Goal: Task Accomplishment & Management: Complete application form

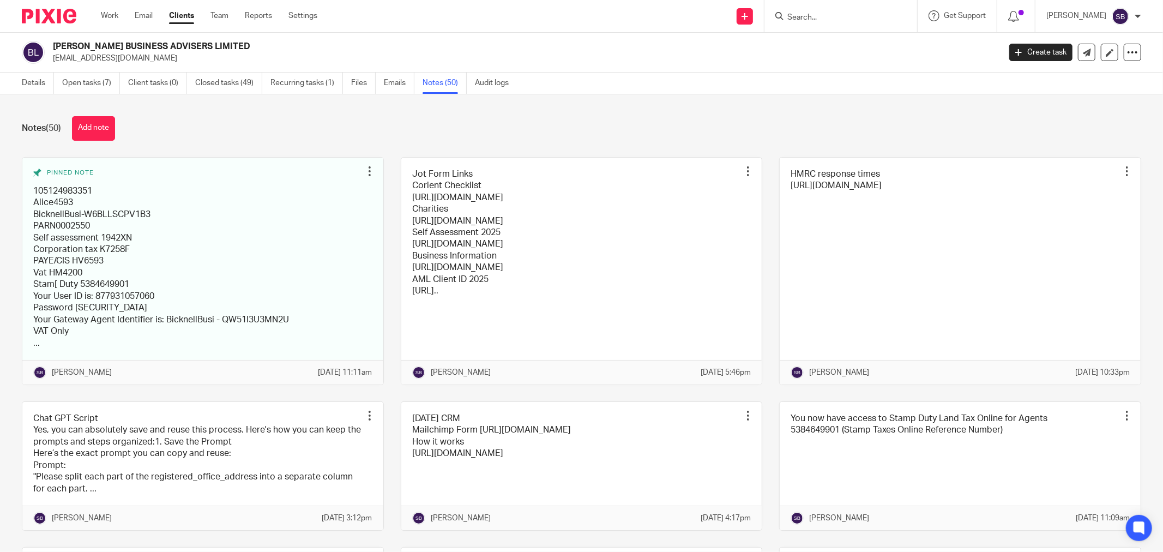
click at [830, 14] on input "Search" at bounding box center [835, 18] width 98 height 10
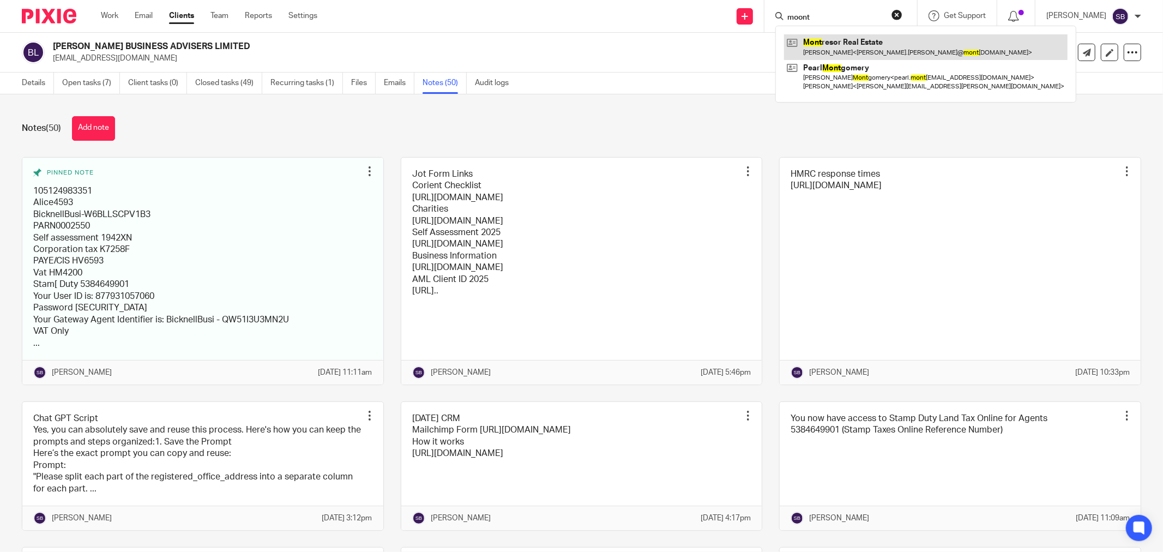
type input "moont"
click at [863, 39] on link at bounding box center [926, 46] width 284 height 25
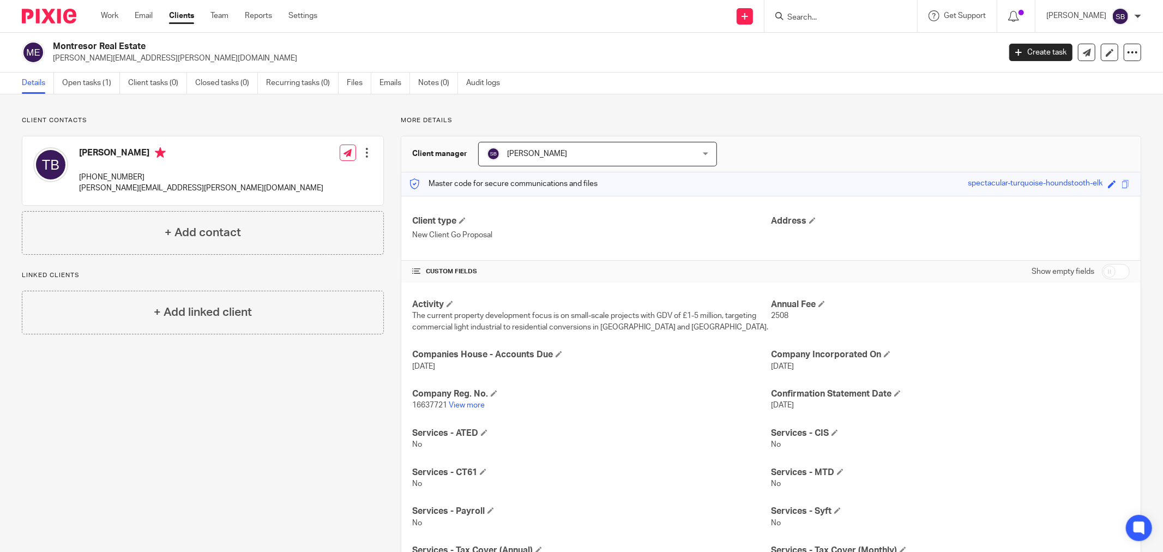
drag, startPoint x: 55, startPoint y: 45, endPoint x: 144, endPoint y: 40, distance: 89.1
click at [144, 40] on div "Montresor Real Estate tom.balmer@montresorrealestate.com Create task Update fro…" at bounding box center [581, 53] width 1163 height 40
copy h2 "Montresor Real Estate"
drag, startPoint x: 78, startPoint y: 188, endPoint x: 221, endPoint y: 186, distance: 142.9
click at [221, 186] on div "Tom Balmer +44 7876 746728 tom.balmer@montresorrealestate.com Edit contact Crea…" at bounding box center [202, 170] width 361 height 69
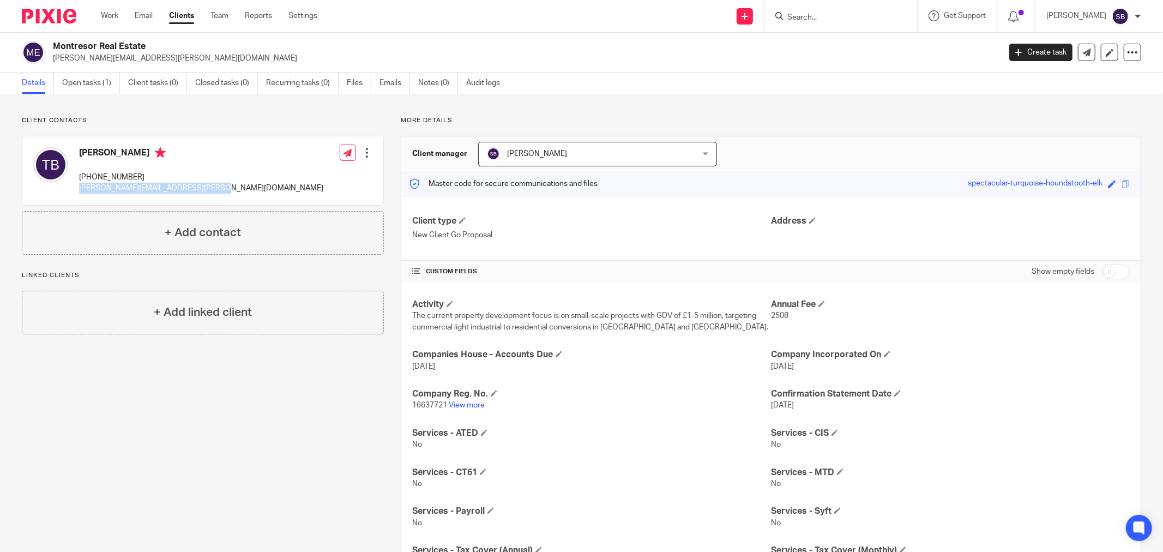
copy p "tom.balmer@montresorrealestate.com"
drag, startPoint x: 75, startPoint y: 175, endPoint x: 143, endPoint y: 171, distance: 67.8
click at [143, 171] on div "Tom Balmer +44 7876 746728 tom.balmer@montresorrealestate.com" at bounding box center [178, 171] width 290 height 58
copy p "+44 7876 746728"
click at [1119, 272] on input "checkbox" at bounding box center [1116, 271] width 28 height 15
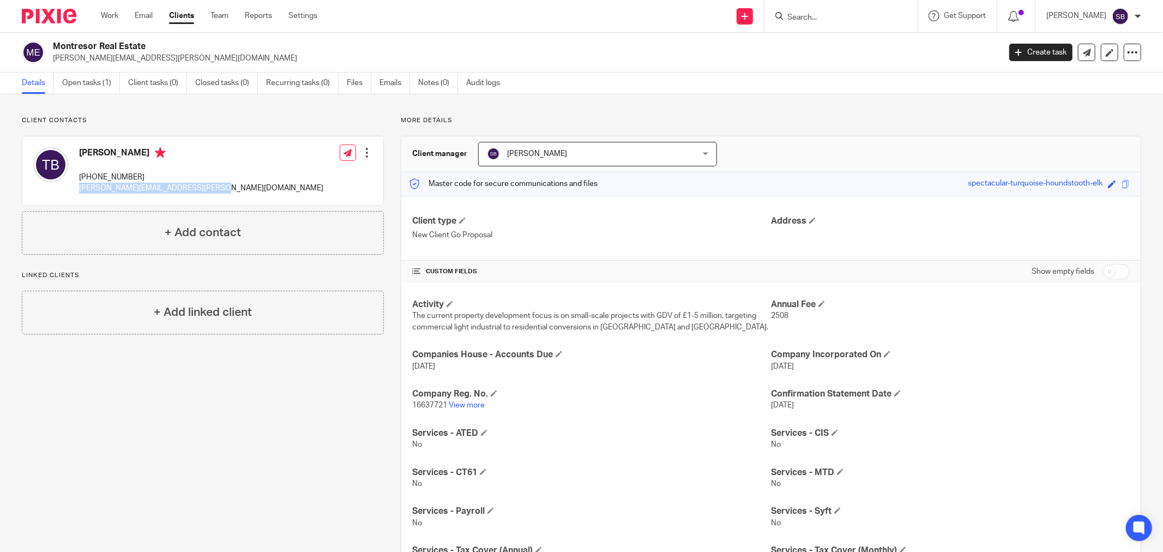
checkbox input "true"
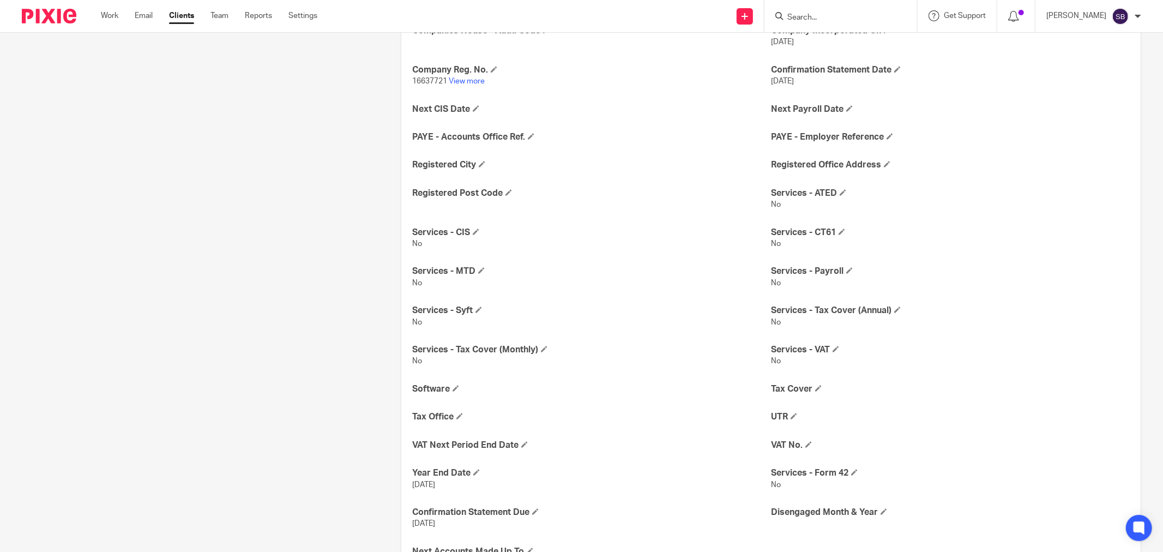
scroll to position [407, 0]
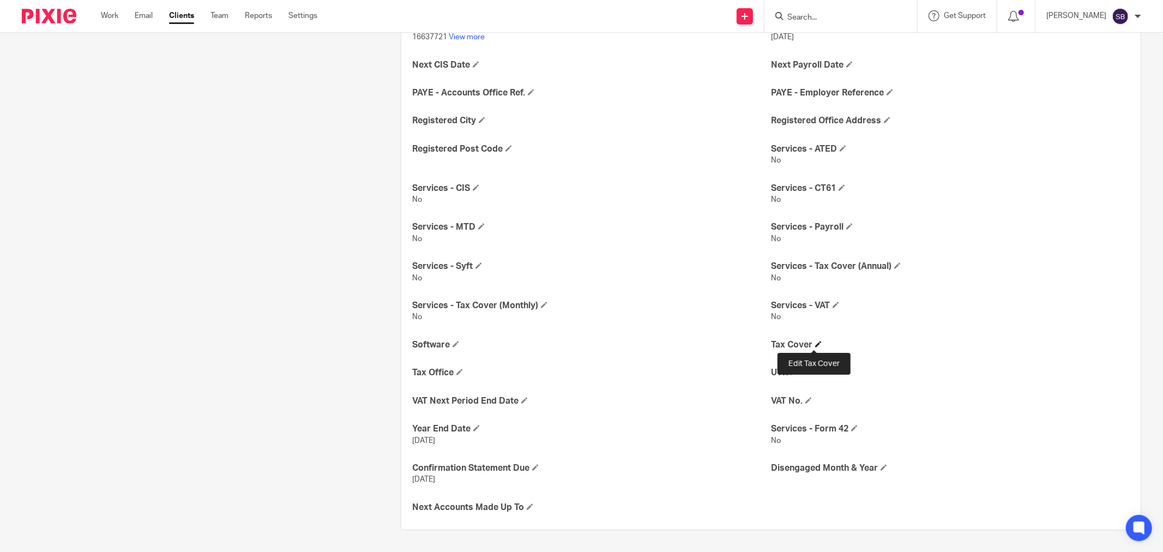
click at [815, 345] on span at bounding box center [818, 344] width 7 height 7
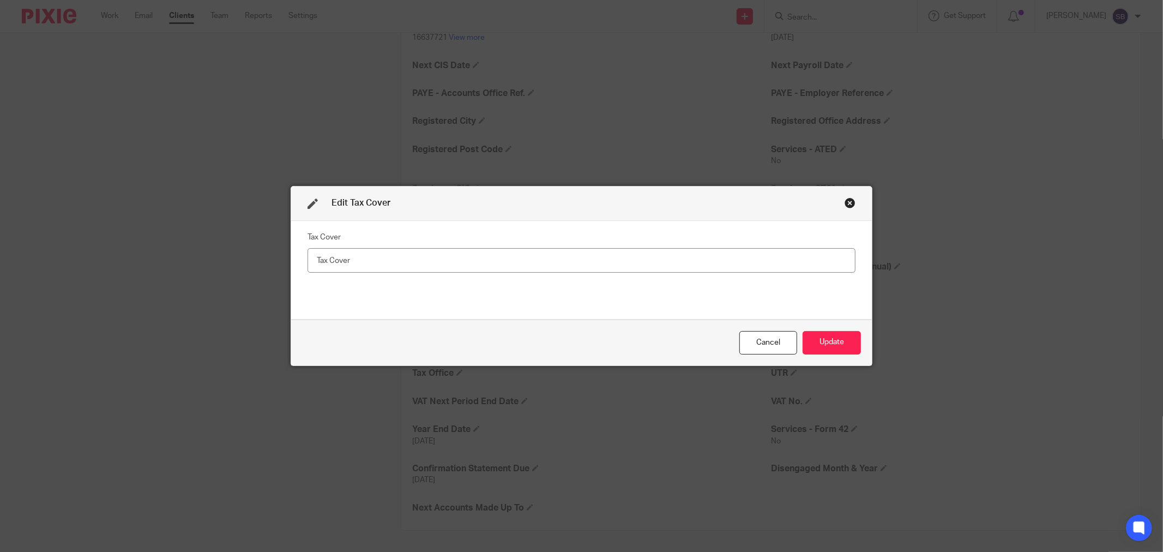
click at [461, 257] on input "number" at bounding box center [582, 260] width 548 height 25
type input "84"
click at [831, 337] on button "Update" at bounding box center [832, 342] width 58 height 23
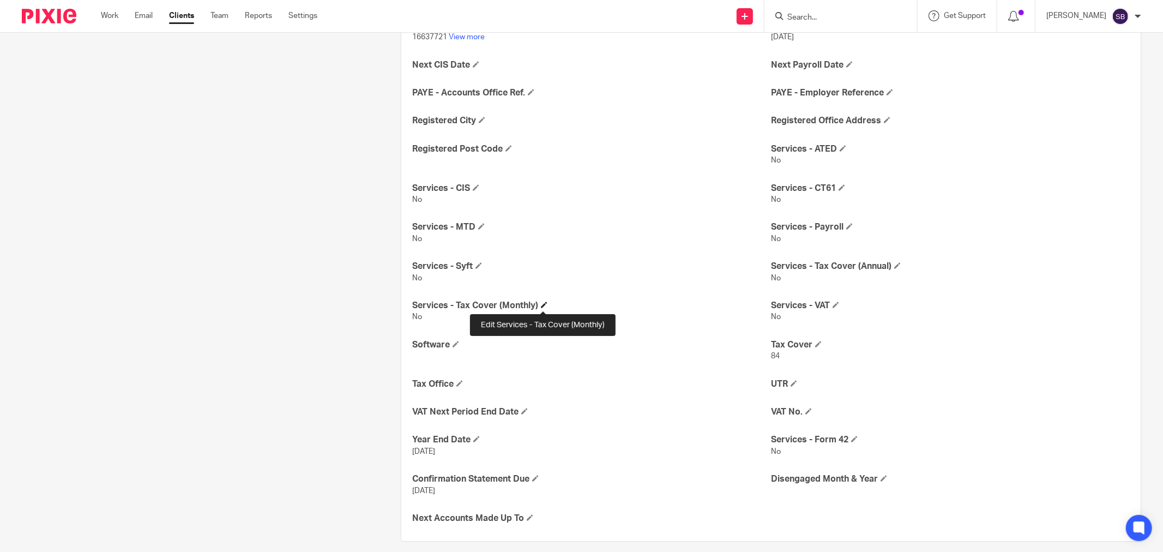
click at [541, 305] on span at bounding box center [544, 305] width 7 height 7
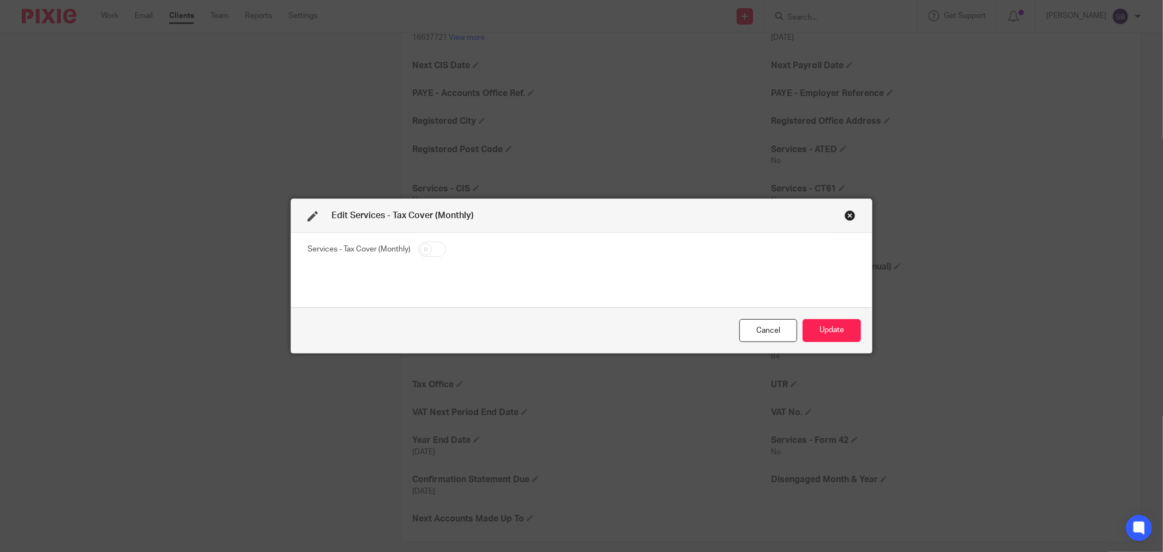
click at [431, 248] on input "checkbox" at bounding box center [432, 249] width 28 height 15
checkbox input "true"
click at [815, 328] on button "Update" at bounding box center [832, 330] width 58 height 23
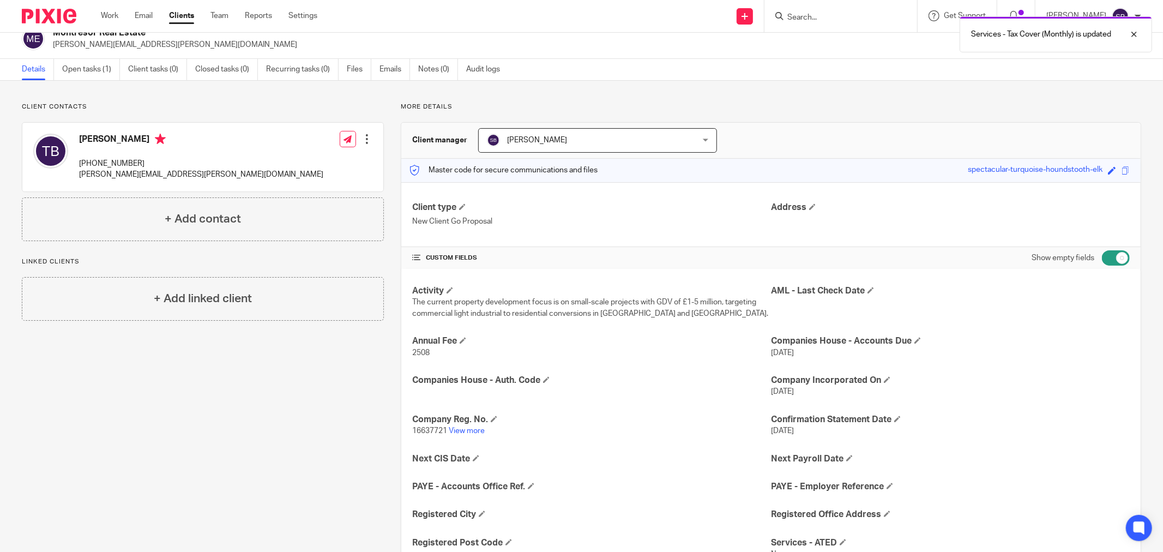
scroll to position [0, 0]
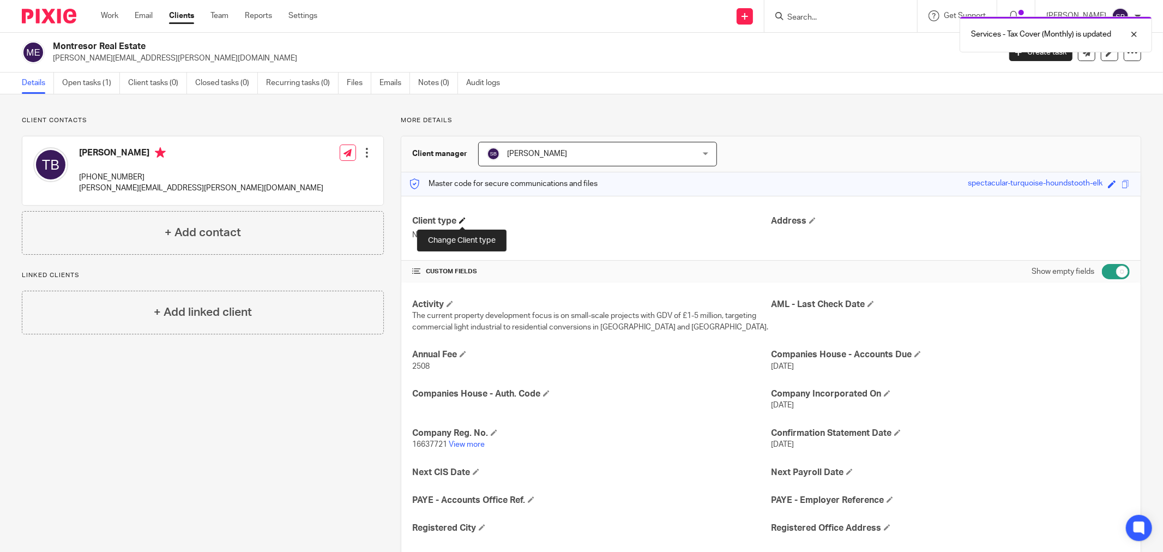
click at [464, 217] on span at bounding box center [462, 220] width 7 height 7
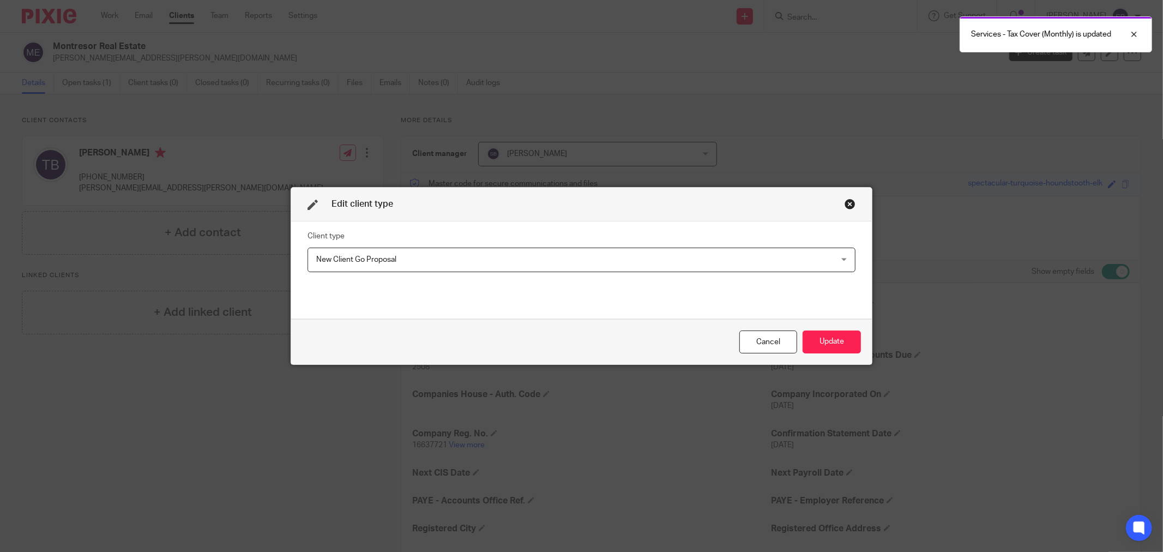
click at [446, 257] on span "New Client Go Proposal" at bounding box center [531, 259] width 431 height 23
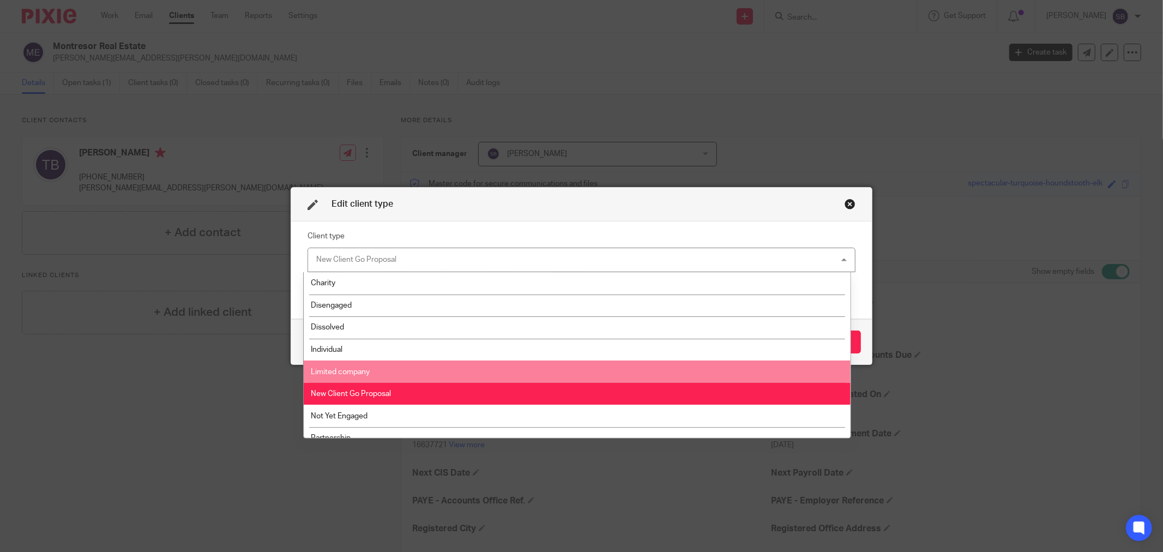
click at [418, 365] on li "Limited company" at bounding box center [577, 372] width 546 height 22
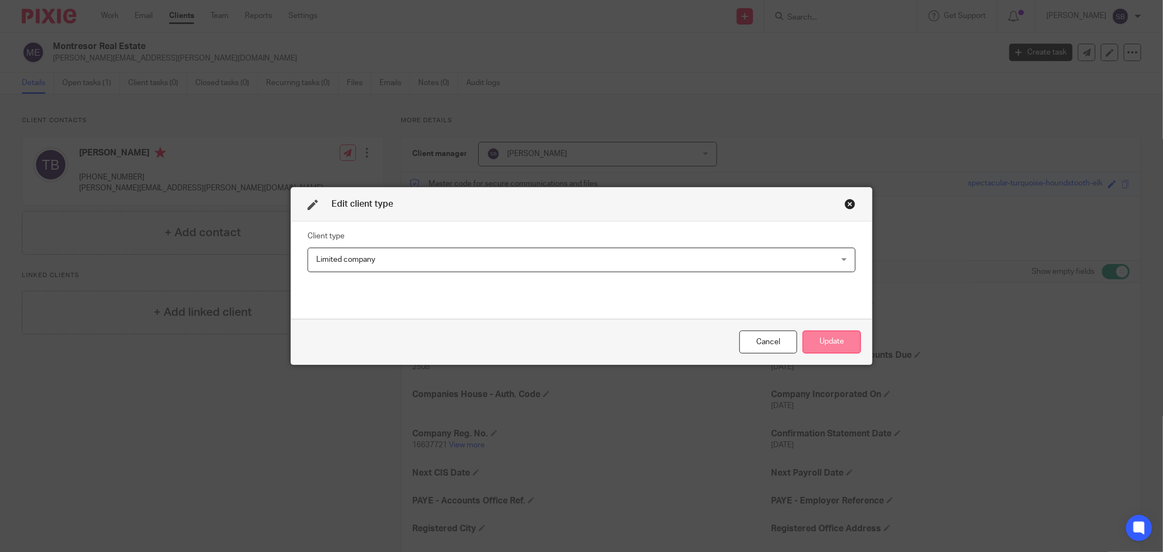
click at [835, 337] on button "Update" at bounding box center [832, 342] width 58 height 23
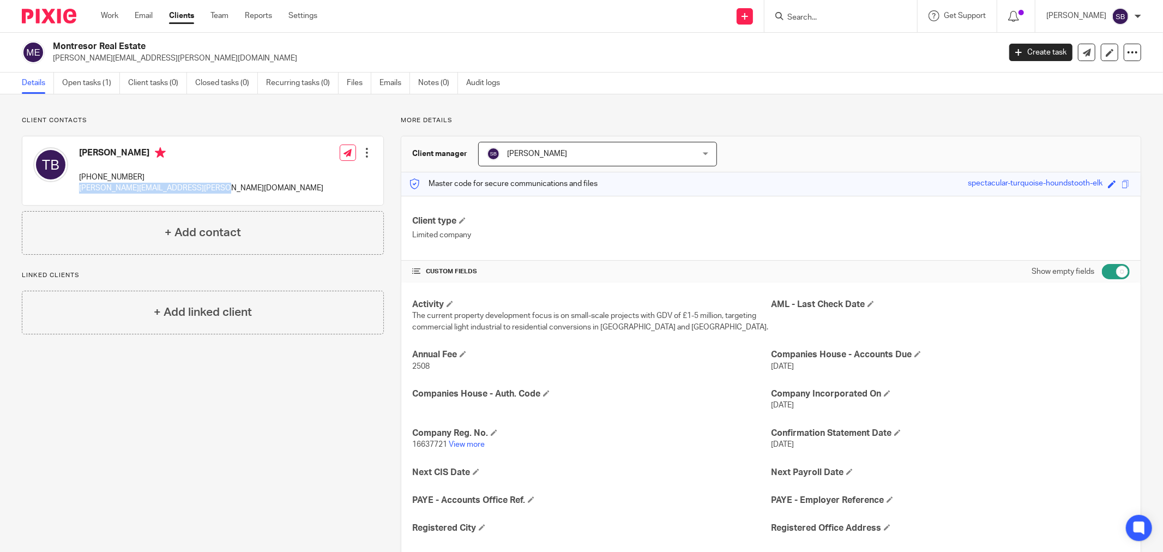
drag, startPoint x: 77, startPoint y: 191, endPoint x: 221, endPoint y: 191, distance: 144.0
click at [221, 191] on div "Tom Balmer +44 7876 746728 tom.balmer@montresorrealestate.com Edit contact Crea…" at bounding box center [202, 170] width 361 height 69
copy p "tom.balmer@montresorrealestate.com"
click at [759, 120] on p "More details" at bounding box center [771, 120] width 741 height 9
drag, startPoint x: 79, startPoint y: 191, endPoint x: 242, endPoint y: 189, distance: 163.6
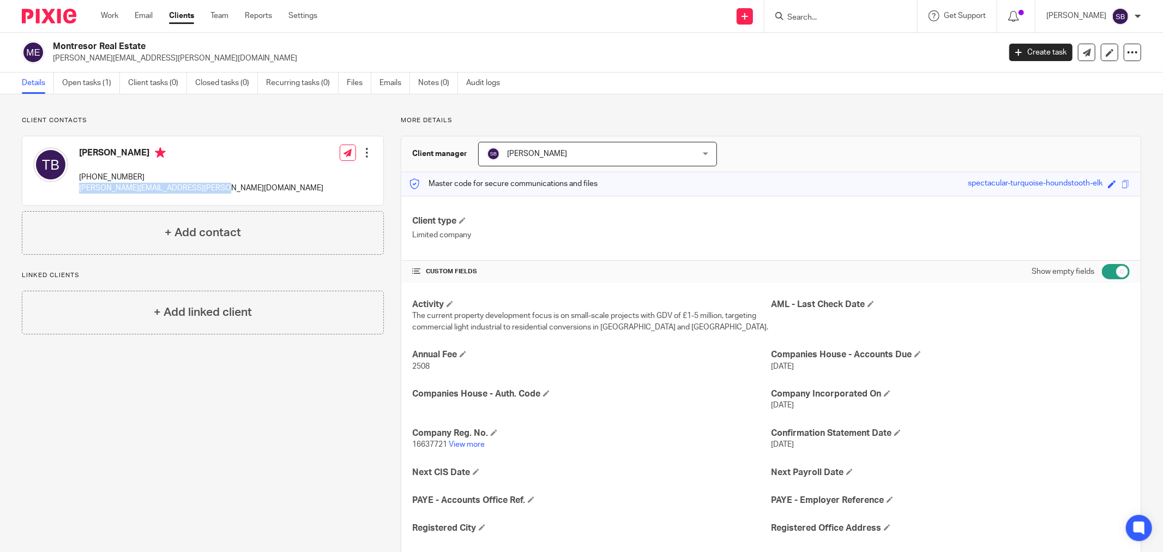
click at [242, 189] on div "Tom Balmer +44 7876 746728 tom.balmer@montresorrealestate.com Edit contact Crea…" at bounding box center [202, 170] width 361 height 69
copy p "tom.balmer@montresorrealestate.com"
click at [833, 19] on input "Search" at bounding box center [835, 18] width 98 height 10
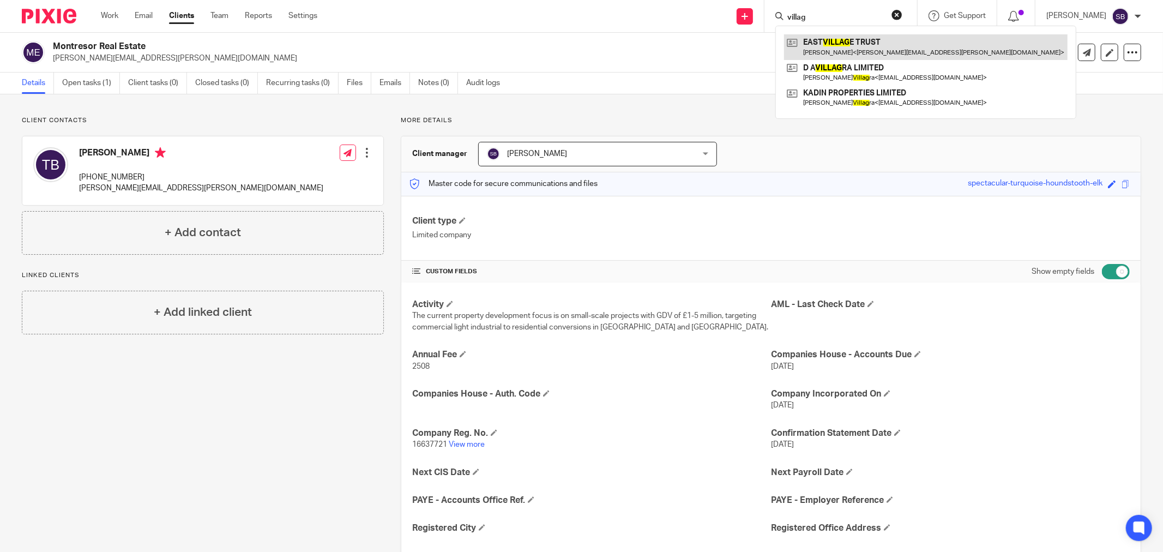
type input "villag"
click at [855, 43] on link at bounding box center [926, 46] width 284 height 25
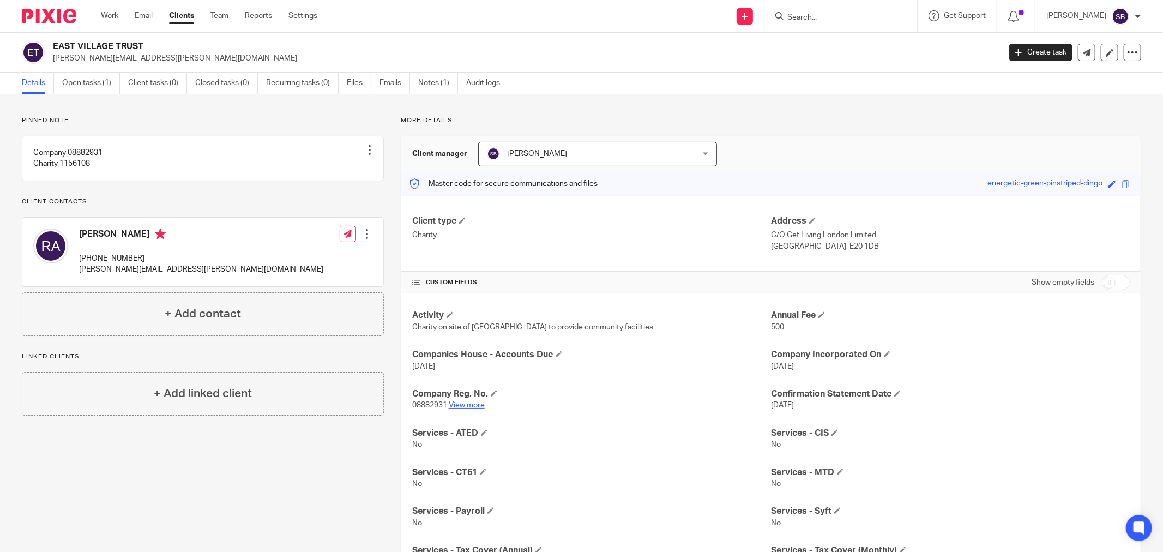
click at [467, 404] on link "View more" at bounding box center [467, 405] width 36 height 8
drag, startPoint x: 79, startPoint y: 280, endPoint x: 200, endPoint y: 280, distance: 121.1
click at [200, 280] on div "Richard Allen +44 7395 246309 richard.allen@getliving.com Edit contact Create c…" at bounding box center [202, 252] width 361 height 69
copy p "richard.allen@getliving.com"
drag, startPoint x: 77, startPoint y: 269, endPoint x: 148, endPoint y: 268, distance: 70.4
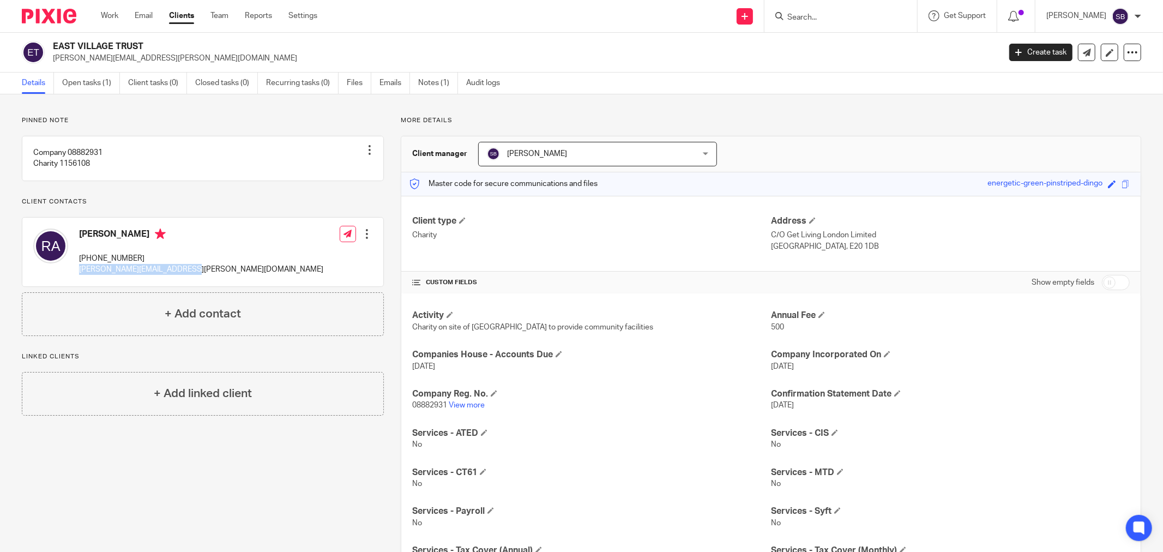
click at [148, 268] on div "Richard Allen +44 7395 246309 richard.allen@getliving.com" at bounding box center [178, 252] width 290 height 58
copy p "+44 7395 246309"
drag, startPoint x: 74, startPoint y: 277, endPoint x: 255, endPoint y: 286, distance: 181.3
click at [255, 286] on div "Richard Allen +44 7395 246309 richard.allen@getliving.com Edit contact Create c…" at bounding box center [202, 252] width 361 height 69
copy div "richard.allen@getliving.com"
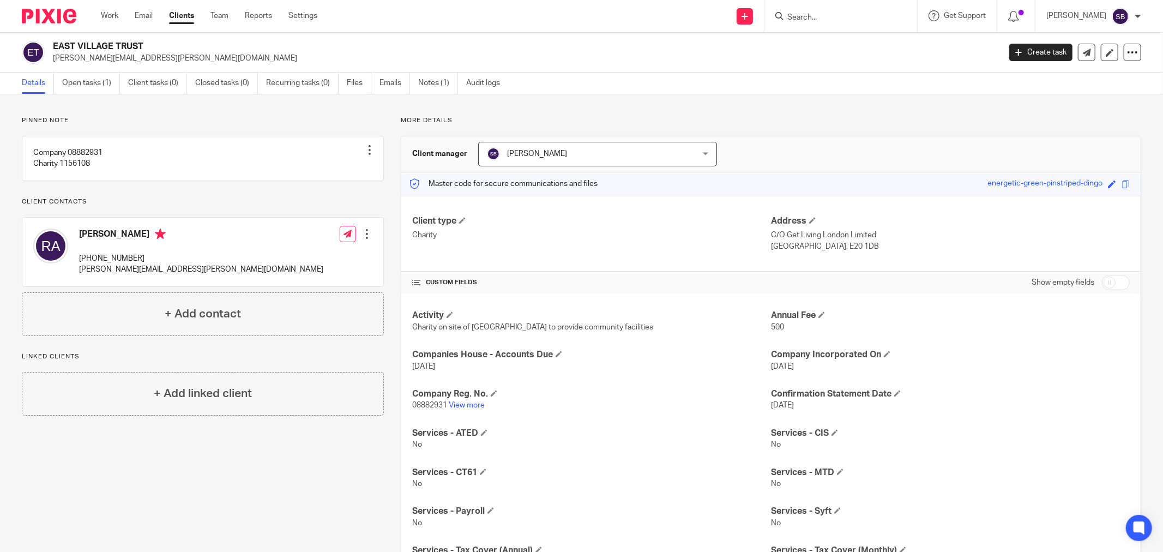
click at [810, 17] on input "Search" at bounding box center [835, 18] width 98 height 10
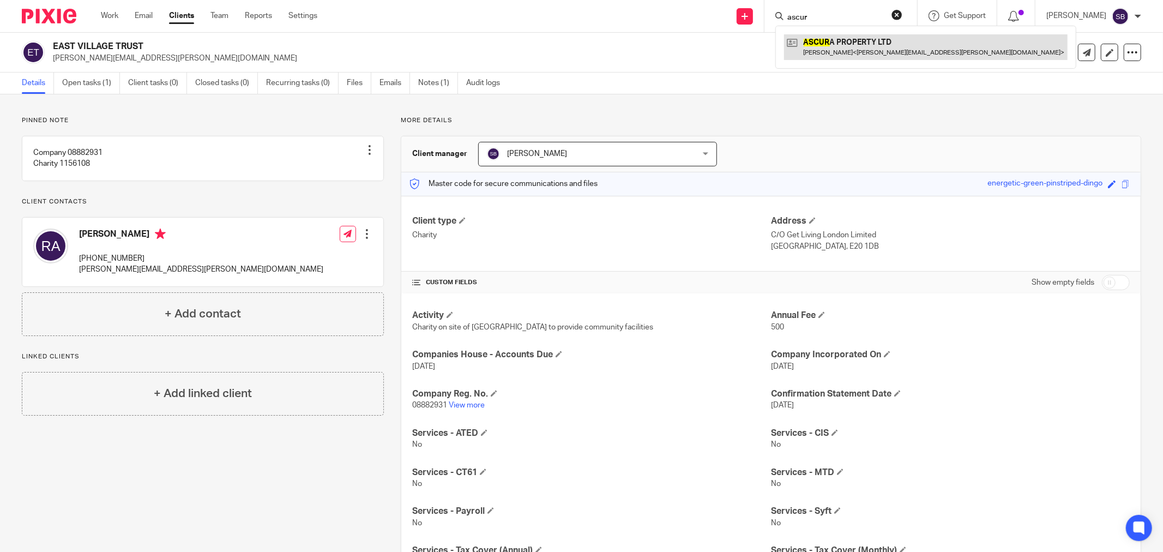
type input "ascur"
click at [824, 46] on link at bounding box center [926, 46] width 284 height 25
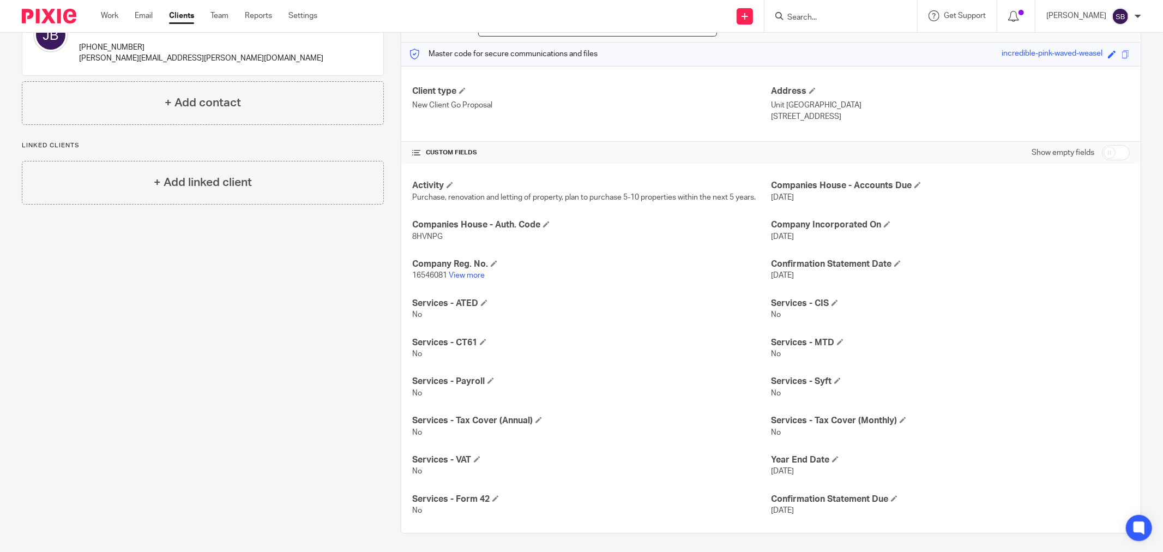
scroll to position [133, 0]
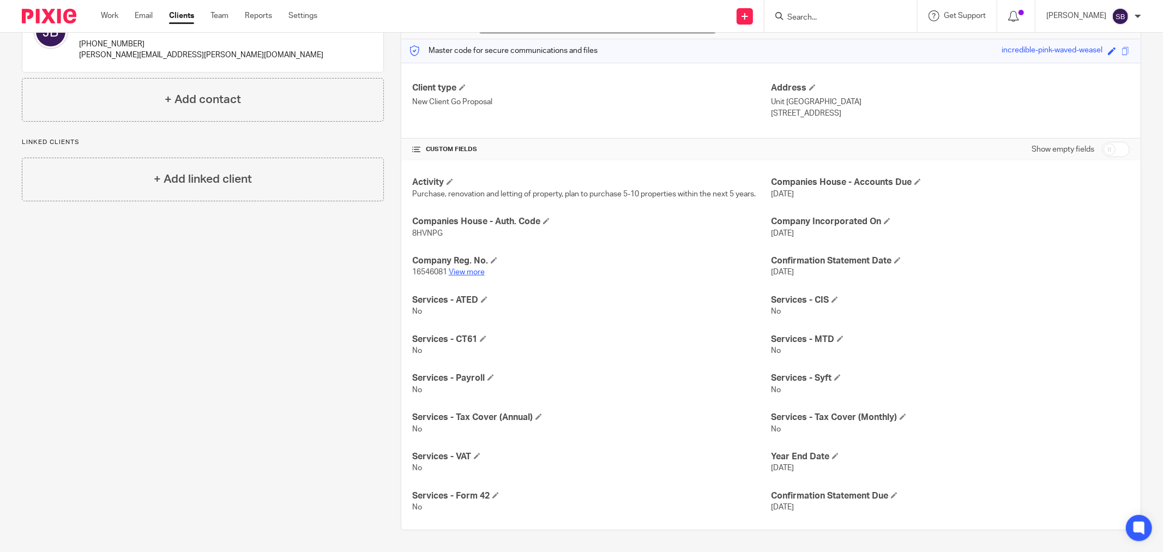
click at [459, 268] on link "View more" at bounding box center [467, 272] width 36 height 8
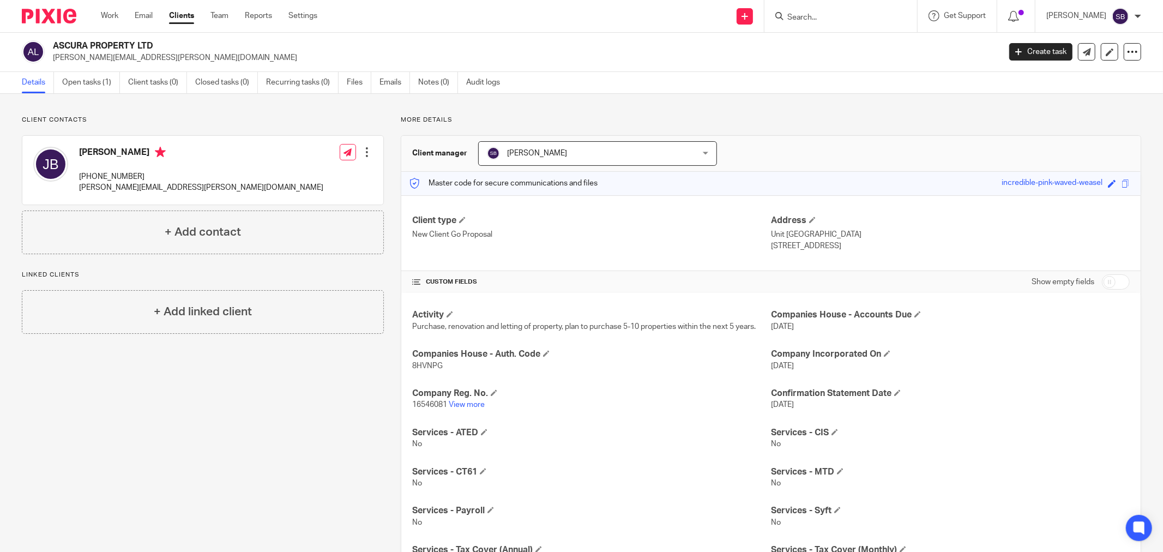
scroll to position [0, 0]
drag, startPoint x: 75, startPoint y: 188, endPoint x: 182, endPoint y: 187, distance: 107.4
click at [182, 187] on div "Jack Burns +44 7715 105911 jack.burns@echo-es.co.uk Edit contact Create client …" at bounding box center [202, 170] width 361 height 69
copy p "jack.burns@echo-es.co.uk"
drag, startPoint x: 77, startPoint y: 175, endPoint x: 153, endPoint y: 176, distance: 75.8
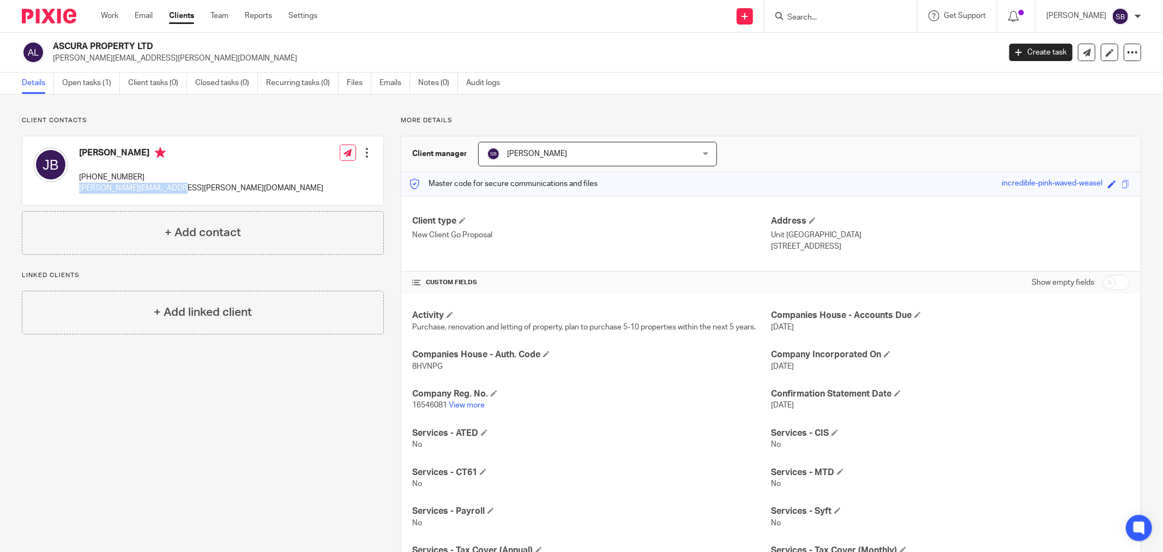
click at [153, 176] on div "Jack Burns +44 7715 105911 jack.burns@echo-es.co.uk" at bounding box center [178, 171] width 290 height 58
copy p "+44 7715 105911"
drag, startPoint x: 51, startPoint y: 58, endPoint x: 164, endPoint y: 59, distance: 112.9
click at [164, 59] on div "ASCURA PROPERTY LTD jack.burns@echo-es.co.uk" at bounding box center [507, 52] width 971 height 23
copy p "jack.burns@echo-es.co.uk"
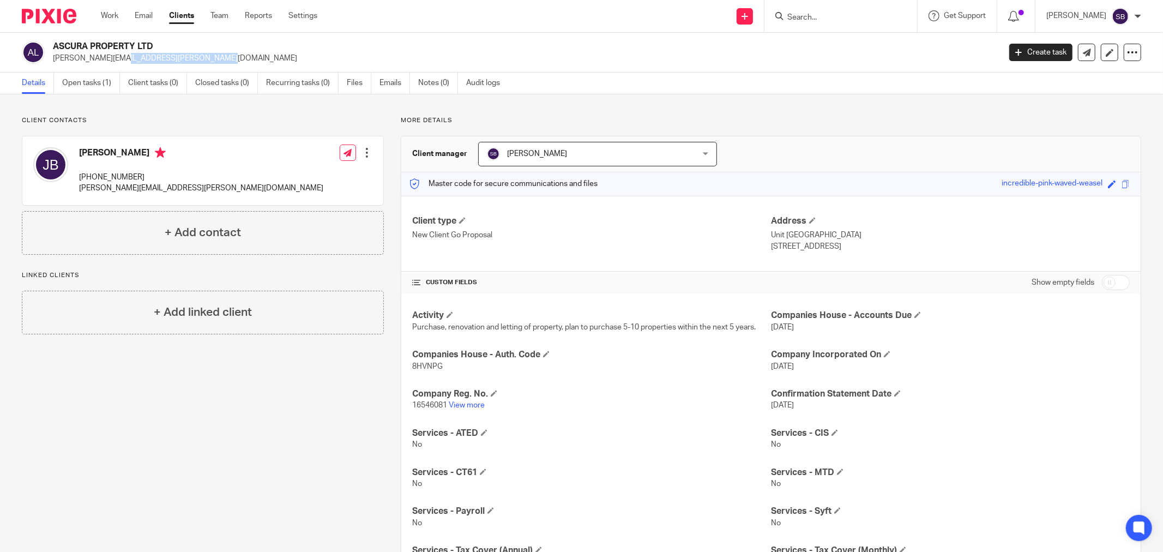
drag, startPoint x: 76, startPoint y: 178, endPoint x: 142, endPoint y: 179, distance: 66.0
click at [142, 179] on div "Jack Burns +44 7715 105911 jack.burns@echo-es.co.uk" at bounding box center [178, 171] width 290 height 58
copy p "+44 7715 105911"
drag, startPoint x: 52, startPoint y: 47, endPoint x: 153, endPoint y: 38, distance: 101.3
click at [153, 38] on div "ASCURA PROPERTY LTD jack.burns@echo-es.co.uk Create task Update from Companies …" at bounding box center [581, 53] width 1163 height 40
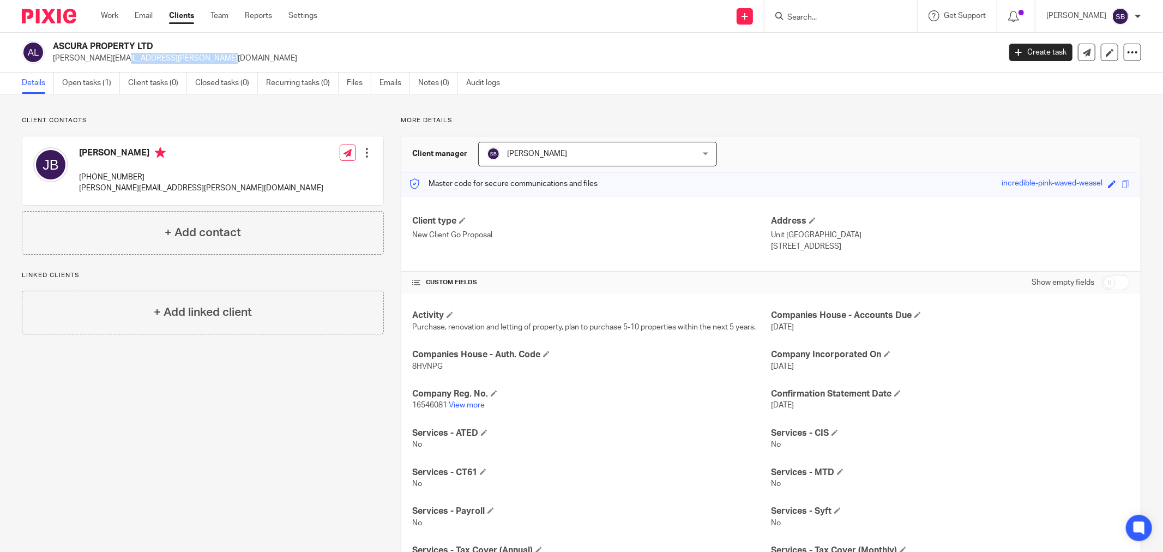
copy h2 "ASCURA PROPERTY LTD"
drag, startPoint x: 74, startPoint y: 194, endPoint x: 195, endPoint y: 190, distance: 120.6
click at [195, 190] on div "Jack Burns +44 7715 105911 jack.burns@echo-es.co.uk Edit contact Create client …" at bounding box center [202, 170] width 361 height 69
copy p "jack.burns@echo-es.co.uk"
click at [1115, 285] on input "checkbox" at bounding box center [1116, 282] width 28 height 15
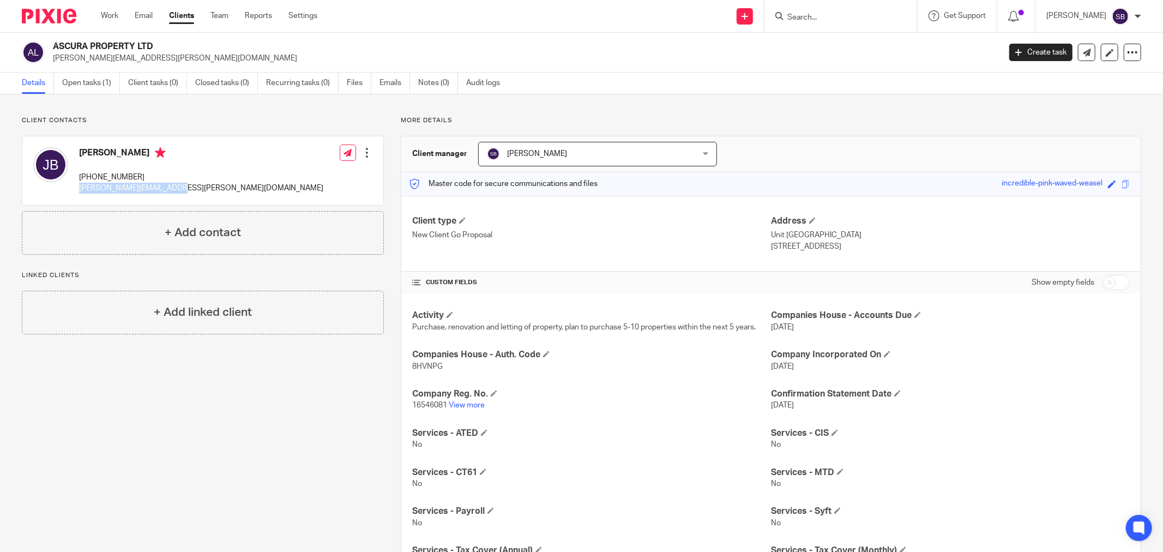
checkbox input "true"
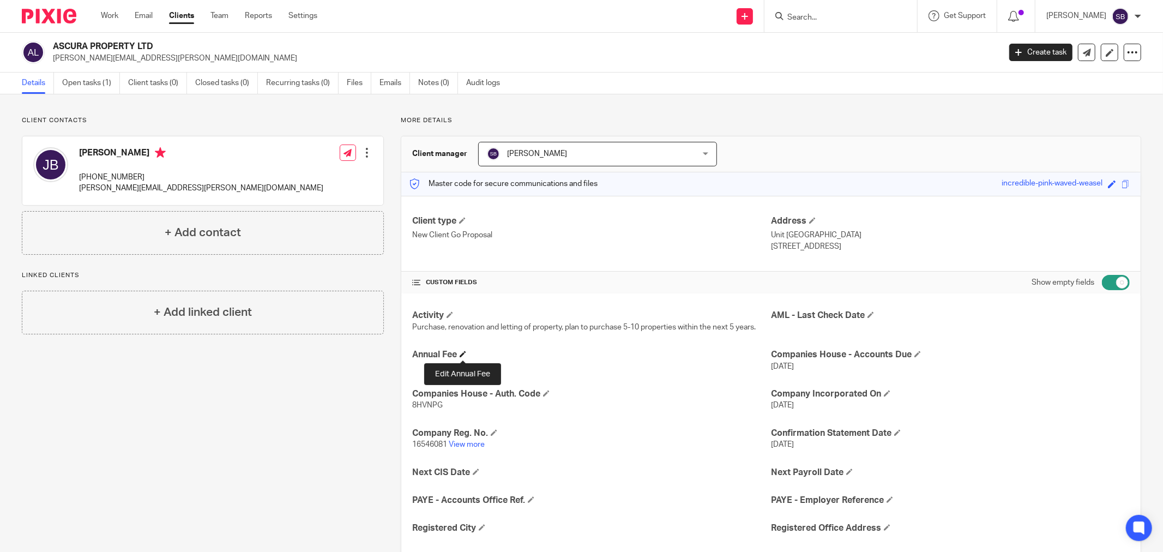
click at [461, 353] on span at bounding box center [463, 354] width 7 height 7
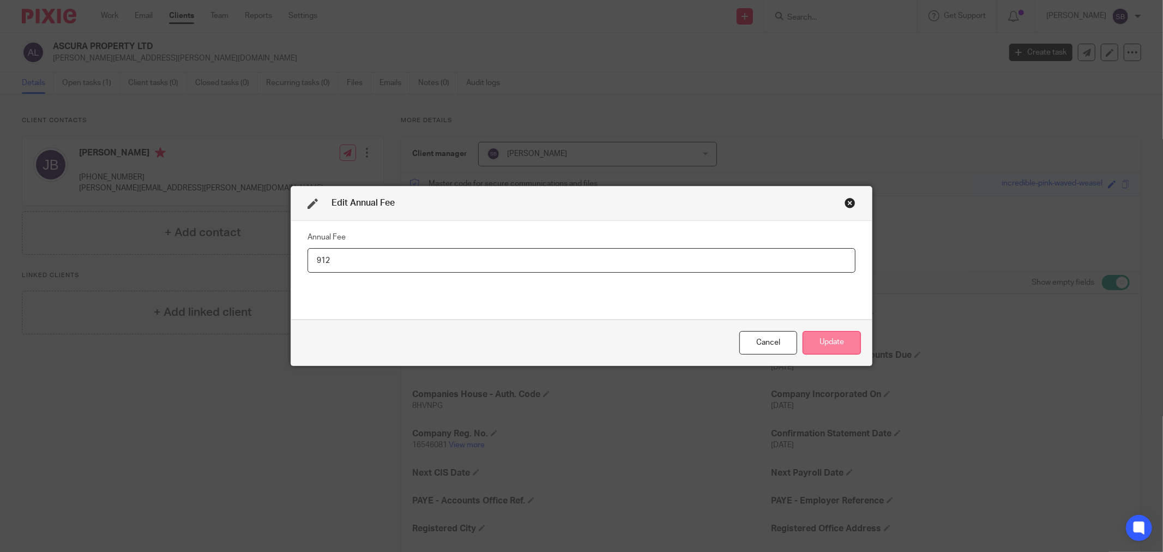
type input "912"
click at [843, 332] on button "Update" at bounding box center [832, 342] width 58 height 23
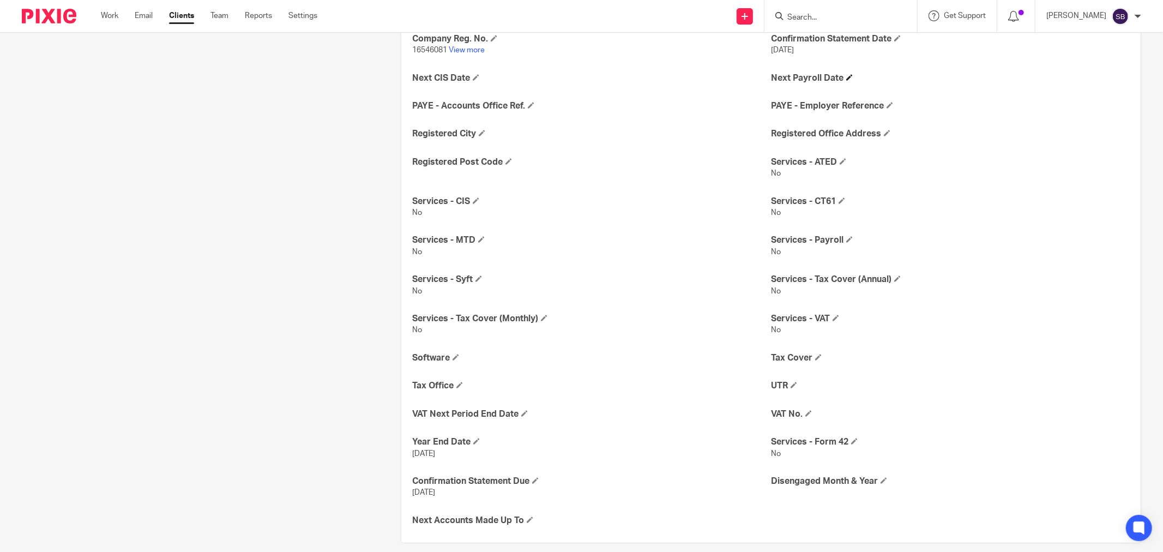
scroll to position [407, 0]
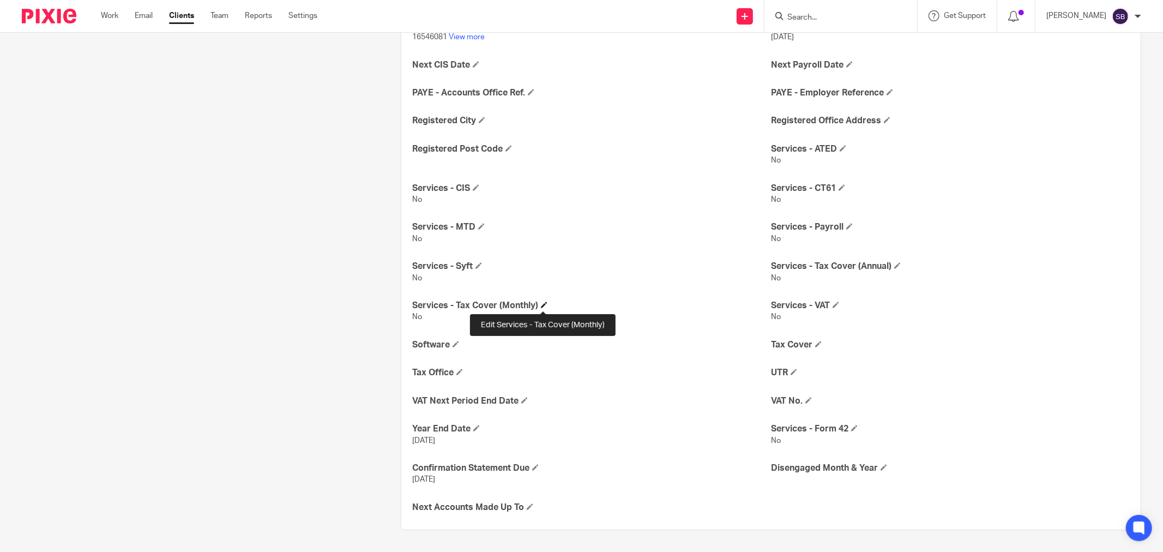
click at [542, 304] on span at bounding box center [544, 305] width 7 height 7
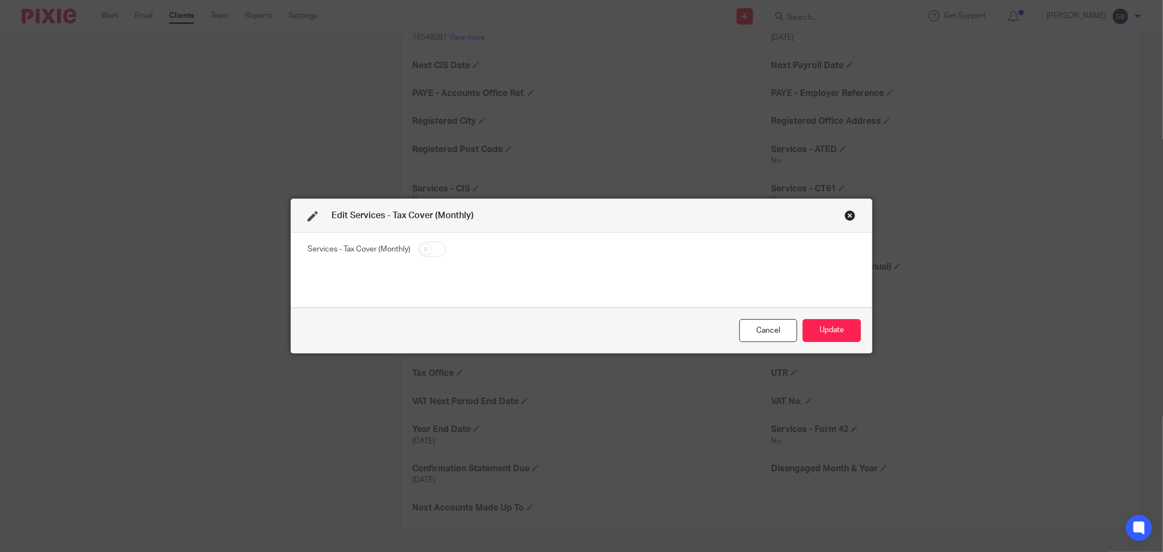
click at [436, 250] on input "checkbox" at bounding box center [432, 249] width 28 height 15
checkbox input "true"
click at [831, 328] on button "Update" at bounding box center [832, 330] width 58 height 23
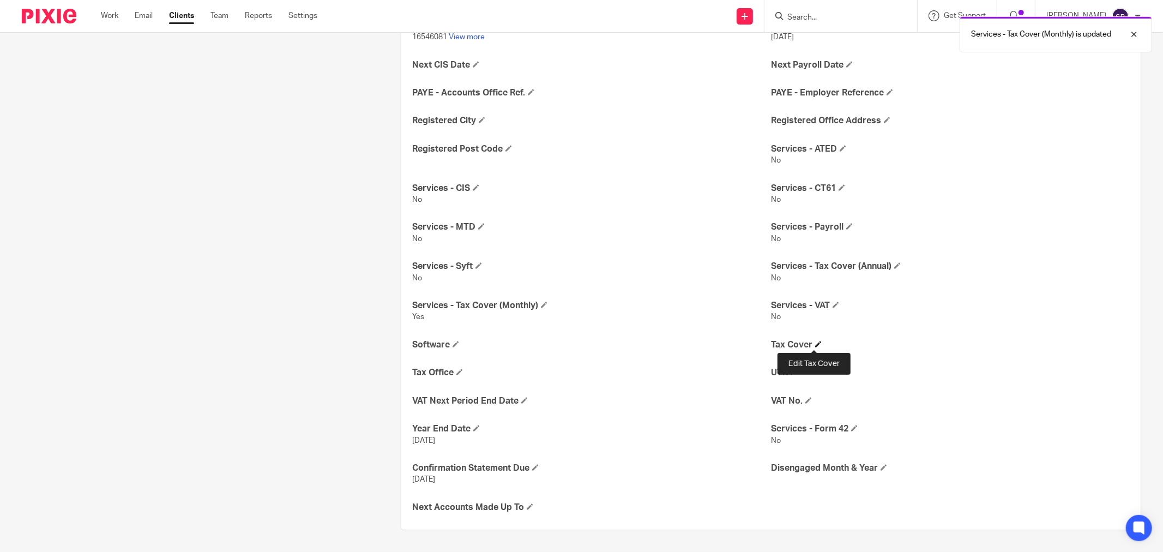
click at [815, 344] on span at bounding box center [818, 344] width 7 height 7
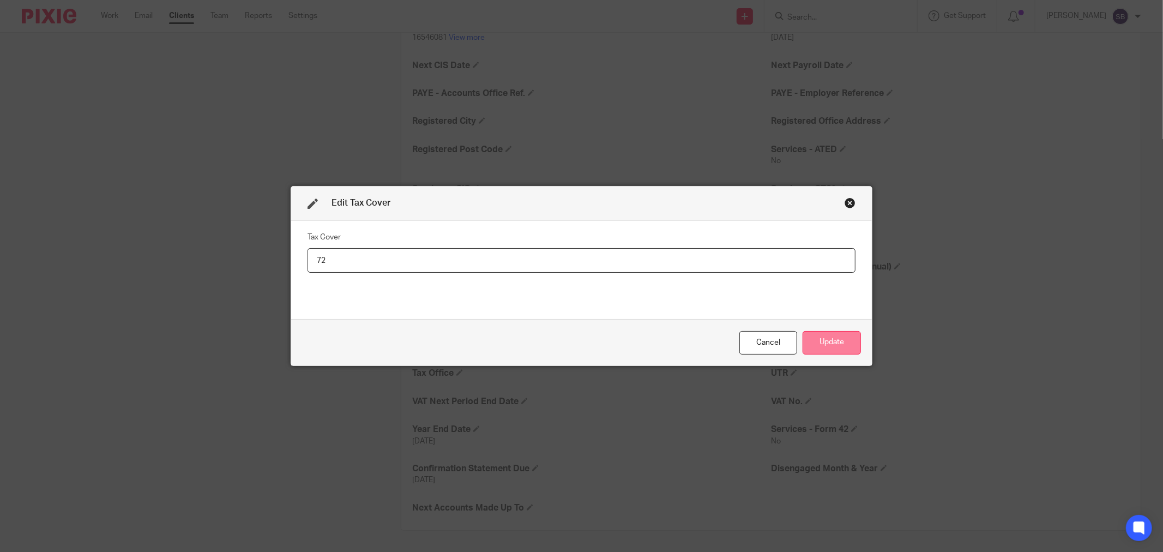
type input "72"
click at [809, 345] on button "Update" at bounding box center [832, 342] width 58 height 23
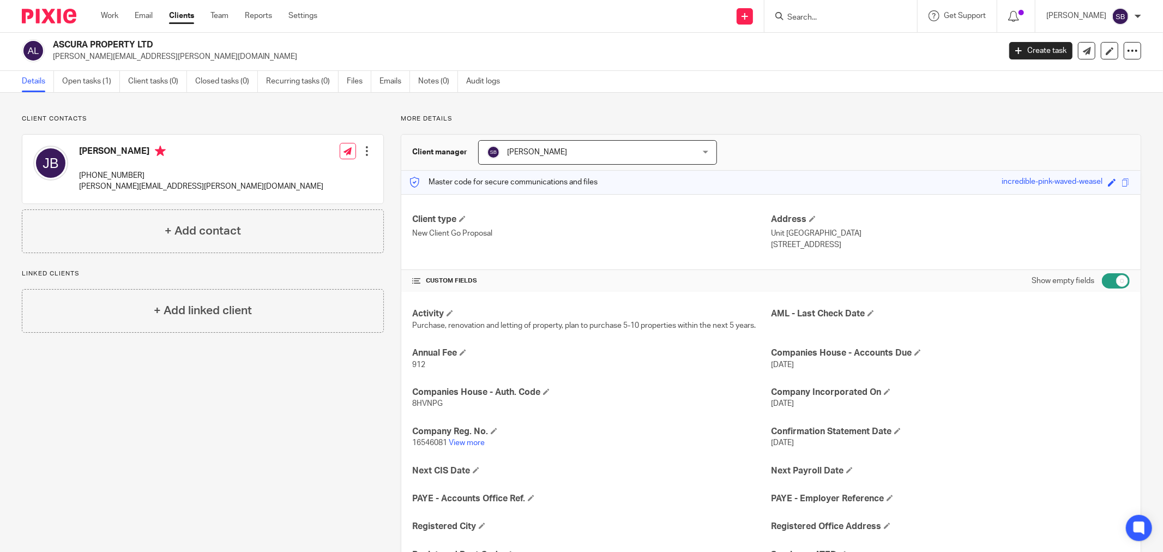
scroll to position [0, 0]
click at [840, 17] on input "Search" at bounding box center [835, 18] width 98 height 10
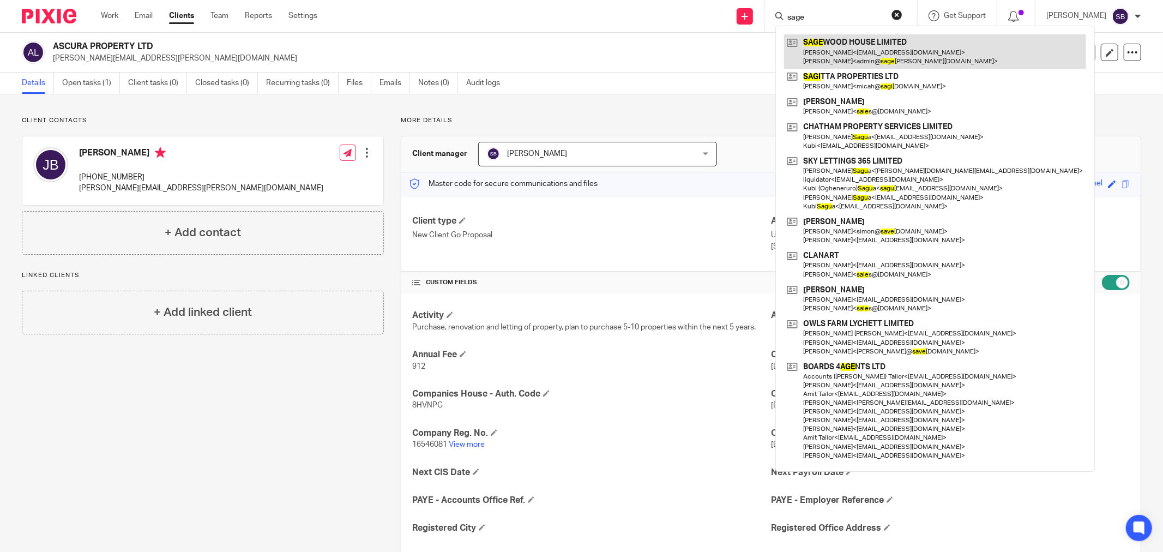
type input "sage"
click at [829, 47] on link at bounding box center [935, 51] width 302 height 34
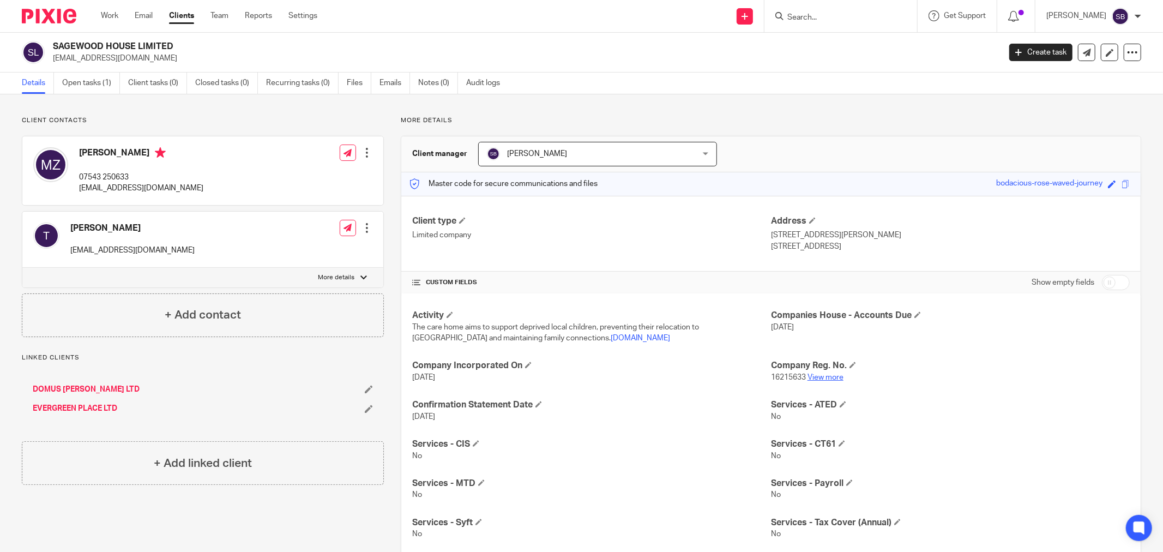
click at [827, 375] on link "View more" at bounding box center [826, 378] width 36 height 8
drag, startPoint x: 51, startPoint y: 56, endPoint x: 170, endPoint y: 58, distance: 118.9
click at [170, 58] on div "SAGEWOOD HOUSE LIMITED taylor_zhou@hotmail.co.uk" at bounding box center [507, 52] width 971 height 23
copy p "taylor_zhou@hotmail.co.uk"
click at [80, 172] on p "07543 250633" at bounding box center [141, 177] width 124 height 11
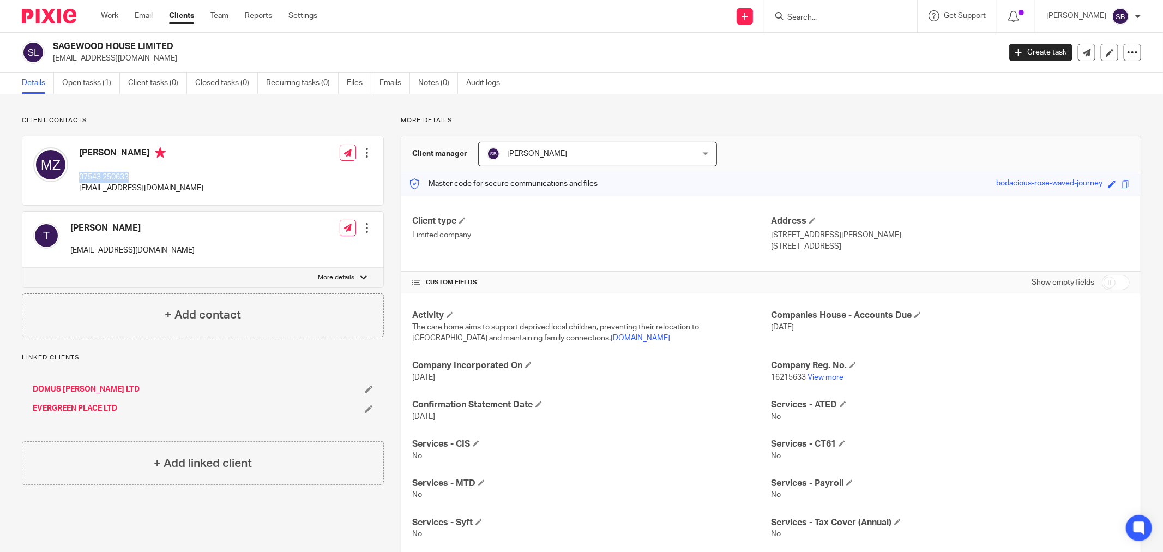
drag, startPoint x: 78, startPoint y: 173, endPoint x: 148, endPoint y: 172, distance: 70.4
click at [148, 172] on div "Mingdong Zhou 07543 250633 taylor_zhou@hotmail.co.uk" at bounding box center [118, 171] width 170 height 58
drag, startPoint x: 101, startPoint y: 184, endPoint x: 80, endPoint y: 175, distance: 23.4
click at [80, 175] on p "07543 250633" at bounding box center [141, 177] width 124 height 11
drag, startPoint x: 76, startPoint y: 175, endPoint x: 135, endPoint y: 170, distance: 58.6
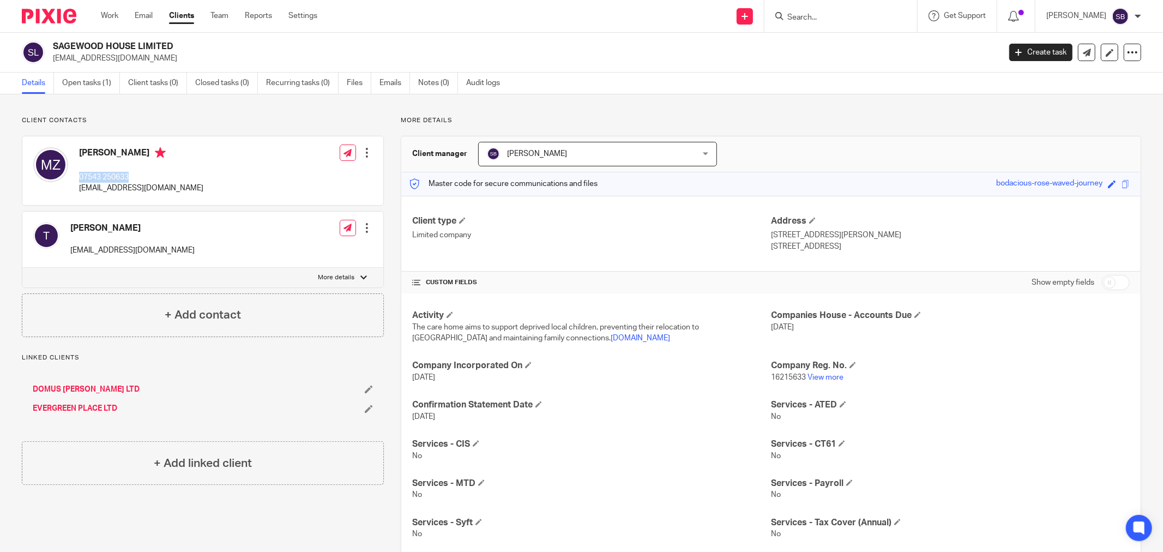
click at [135, 170] on div "Mingdong Zhou 07543 250633 taylor_zhou@hotmail.co.uk" at bounding box center [118, 171] width 170 height 58
copy p "07543 250633"
drag, startPoint x: 73, startPoint y: 190, endPoint x: 166, endPoint y: 192, distance: 93.3
click at [166, 192] on div "Mingdong Zhou 07543 250633 taylor_zhou@hotmail.co.uk" at bounding box center [118, 171] width 170 height 58
click at [217, 175] on div "Mingdong Zhou 07543 250633 taylor_zhou@hotmail.co.uk Edit contact Create client…" at bounding box center [202, 170] width 361 height 69
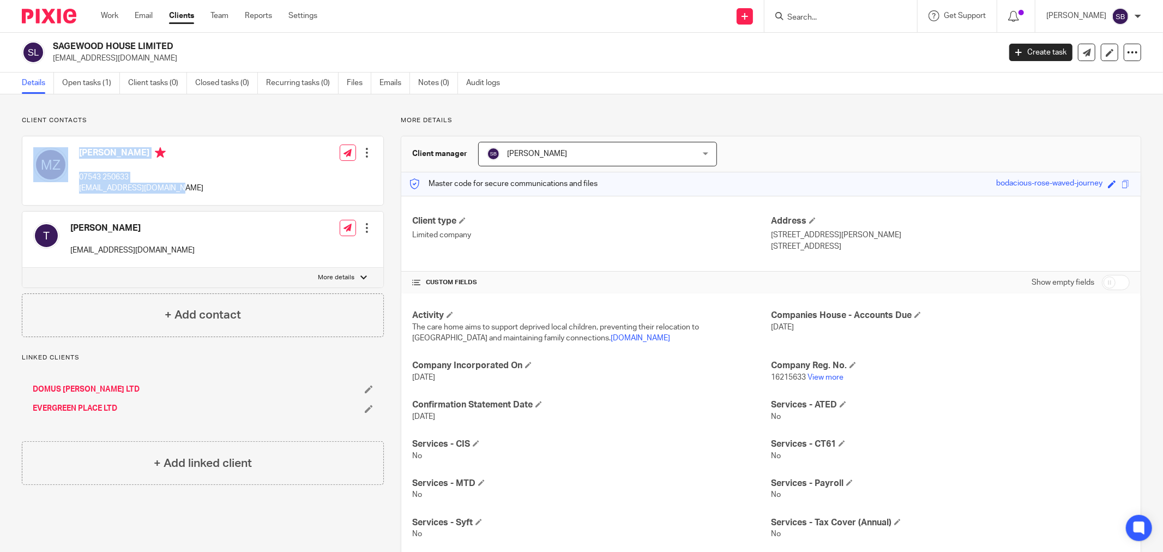
click at [221, 144] on div "Mingdong Zhou 07543 250633 taylor_zhou@hotmail.co.uk Edit contact Create client…" at bounding box center [202, 170] width 361 height 69
drag, startPoint x: 75, startPoint y: 187, endPoint x: 194, endPoint y: 190, distance: 118.9
click at [194, 190] on div "Mingdong Zhou 07543 250633 taylor_zhou@hotmail.co.uk Edit contact Create client…" at bounding box center [202, 170] width 361 height 69
copy p "[EMAIL_ADDRESS][DOMAIN_NAME]"
drag, startPoint x: 71, startPoint y: 251, endPoint x: 213, endPoint y: 251, distance: 141.8
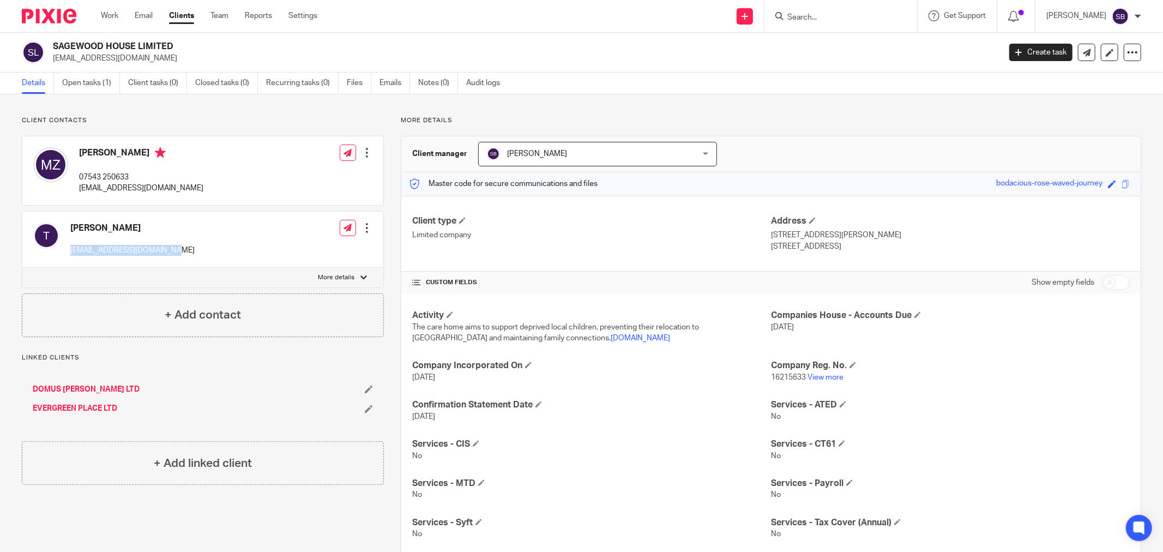
click at [213, 251] on div "Taylor admin@sagewoodhouse.co.uk Edit contact Create client from contact Export…" at bounding box center [202, 240] width 361 height 56
copy p "[EMAIL_ADDRESS][DOMAIN_NAME]"
click at [96, 83] on link "Open tasks (1)" at bounding box center [91, 83] width 58 height 21
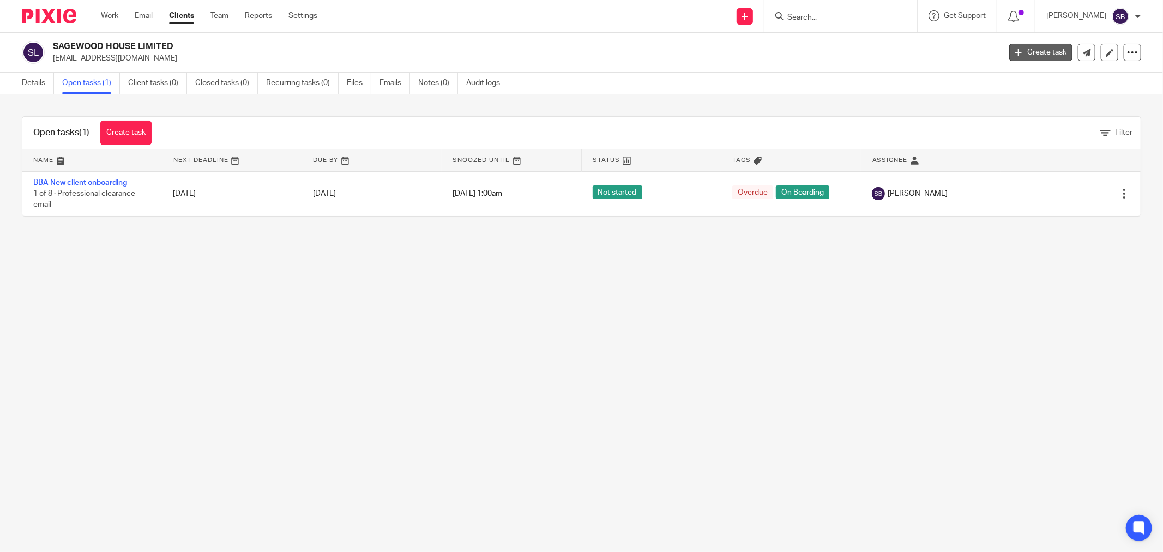
click at [1015, 52] on link "Create task" at bounding box center [1041, 52] width 63 height 17
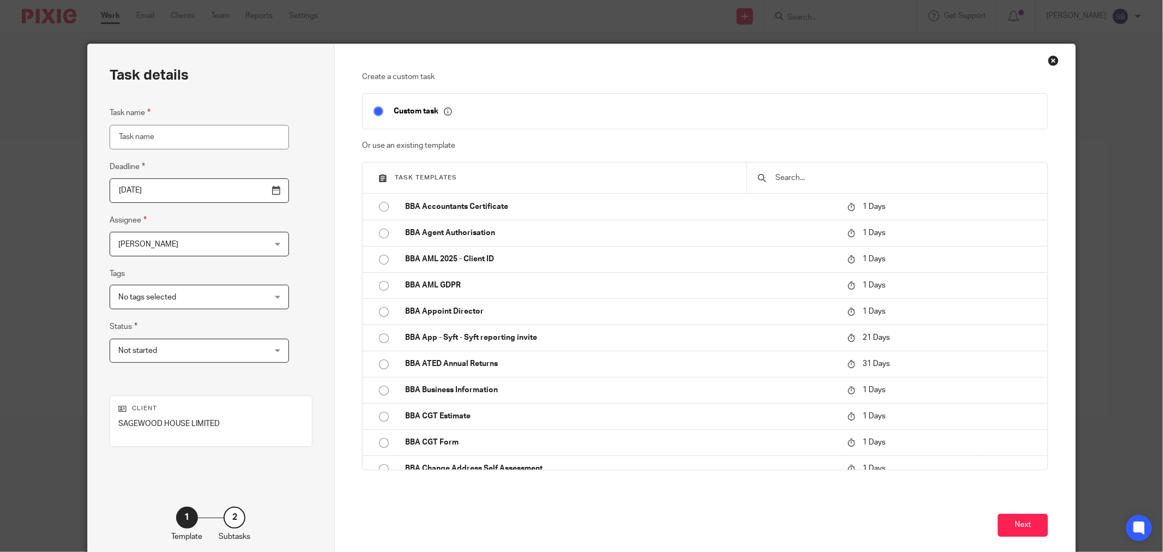
click at [851, 179] on input "text" at bounding box center [905, 178] width 262 height 12
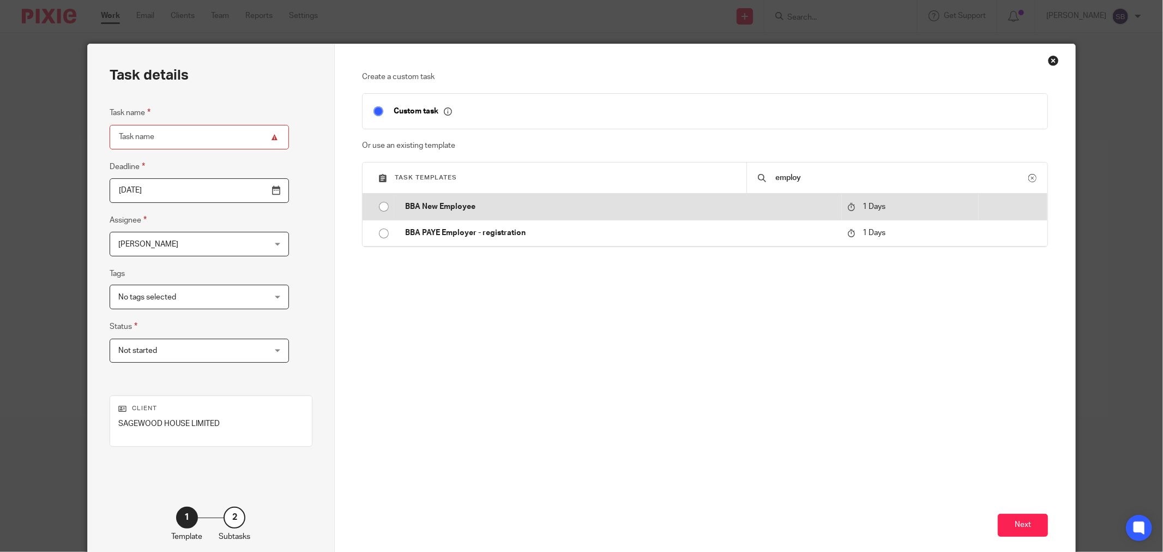
type input "employ"
click at [568, 207] on p "BBA New Employee" at bounding box center [620, 206] width 431 height 11
type input "2025-08-15"
type input "BBA New Employee"
checkbox input "false"
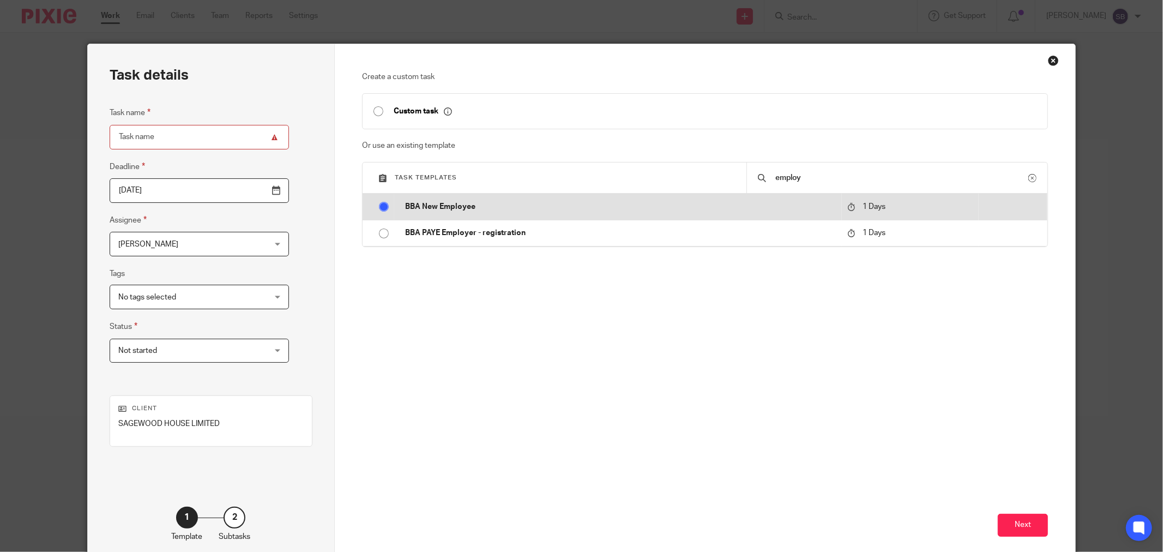
radio input "true"
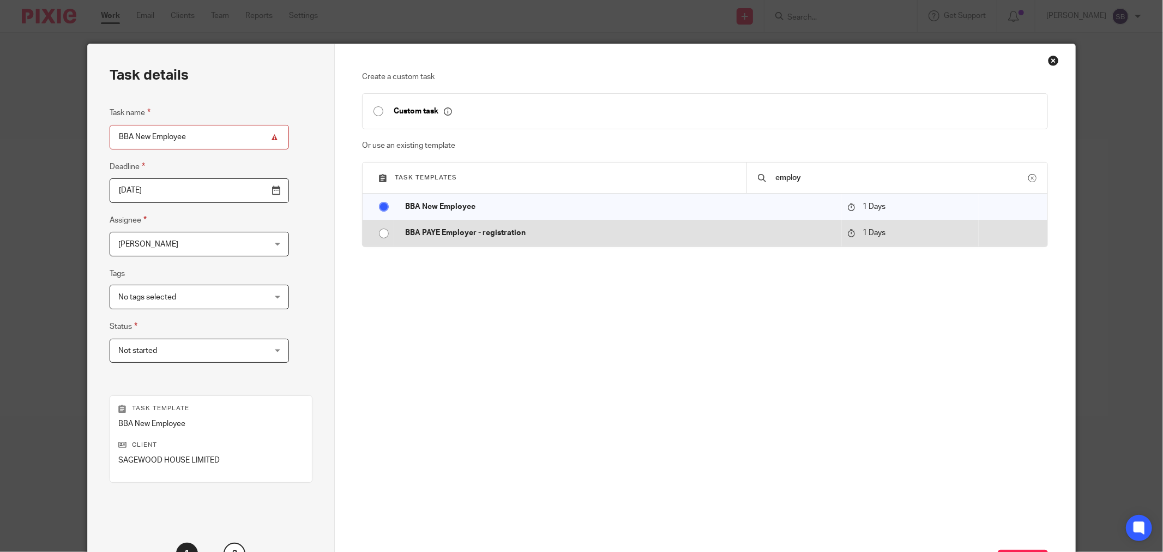
click at [374, 232] on input "radio" at bounding box center [384, 233] width 21 height 21
type input "BBA PAYE Employer - registration"
radio input "false"
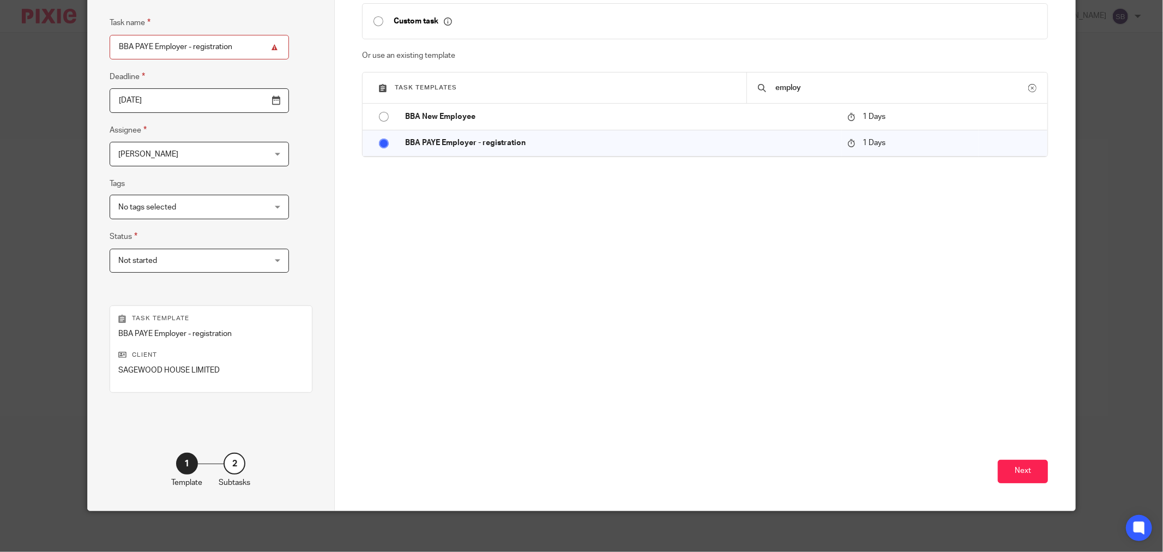
scroll to position [93, 0]
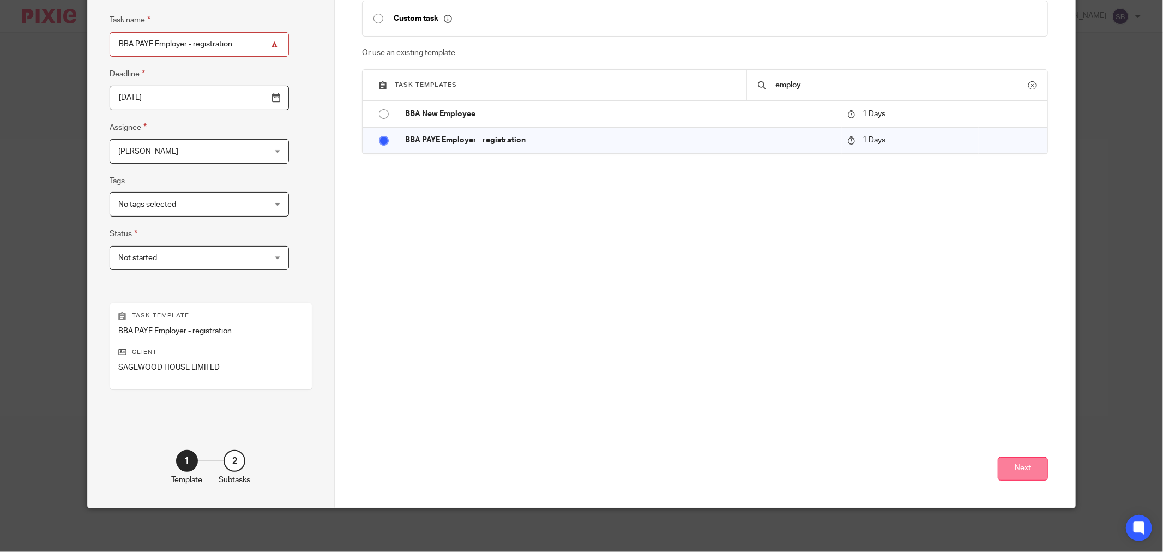
click at [1019, 467] on button "Next" at bounding box center [1023, 468] width 50 height 23
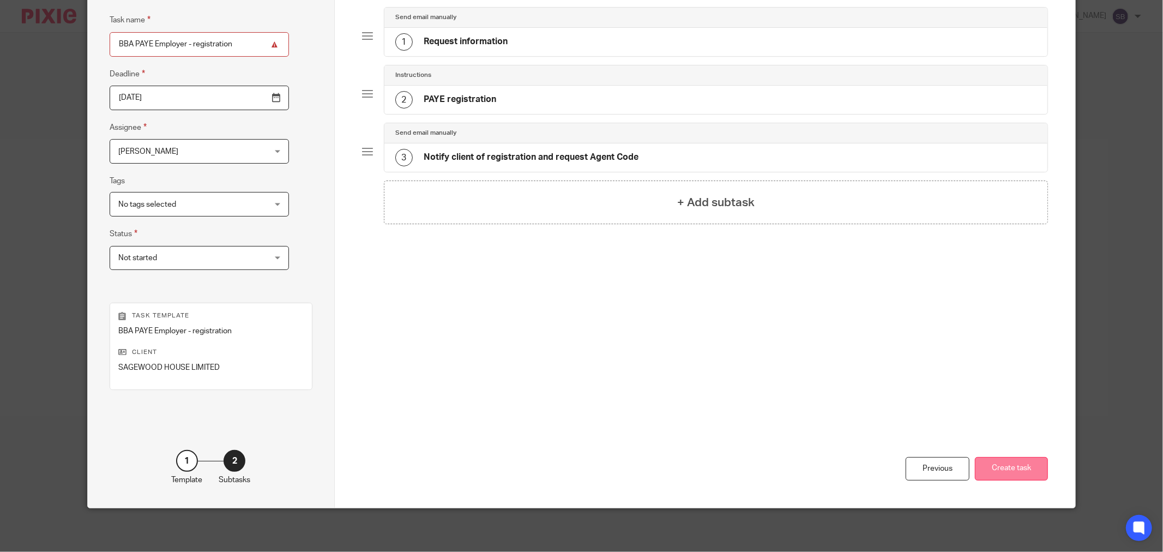
click at [1001, 470] on button "Create task" at bounding box center [1011, 468] width 73 height 23
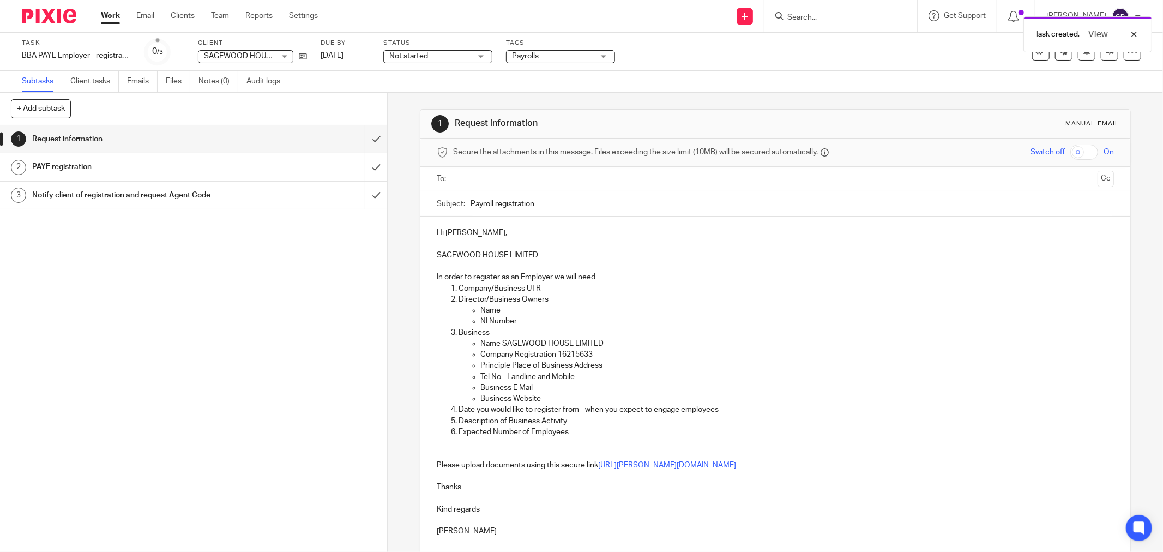
click at [497, 173] on input "text" at bounding box center [775, 179] width 636 height 13
click at [483, 237] on p "Hi [PERSON_NAME]," at bounding box center [775, 235] width 677 height 11
drag, startPoint x: 502, startPoint y: 348, endPoint x: 562, endPoint y: 347, distance: 60.5
click at [562, 347] on p "Name SAGEWOOD HOUSE LIMITED" at bounding box center [797, 345] width 634 height 11
drag, startPoint x: 498, startPoint y: 348, endPoint x: 616, endPoint y: 345, distance: 117.9
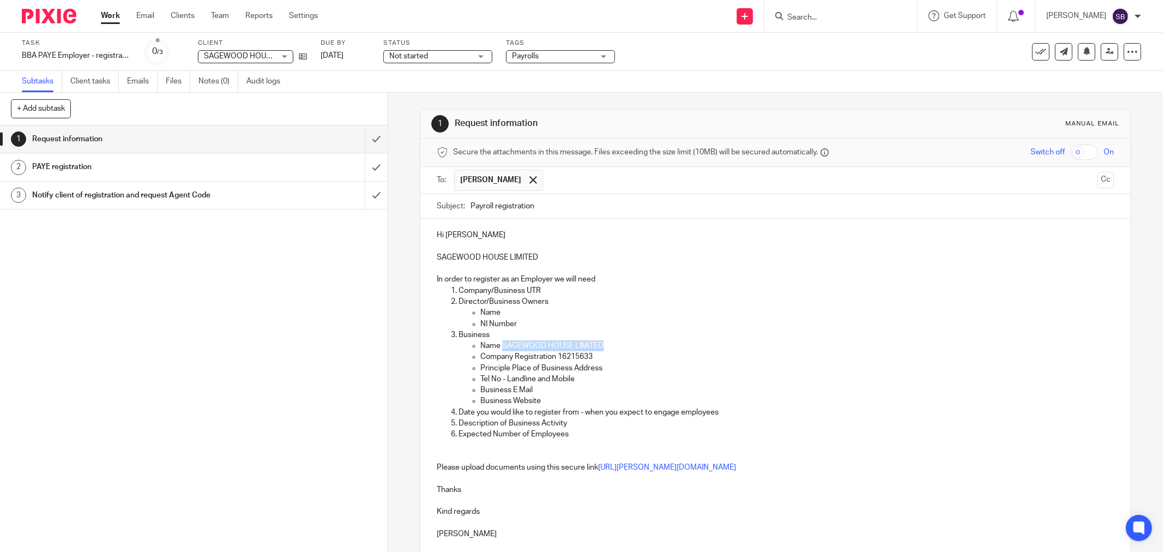
click at [616, 345] on p "Name SAGEWOOD HOUSE LIMITED" at bounding box center [797, 345] width 634 height 11
copy p "SAGEWOOD HOUSE LIMITED"
click at [595, 208] on input "Payroll registration" at bounding box center [793, 206] width 644 height 25
paste input "SAGEWOOD HOUSE LIMITED"
type input "Payroll registration SAGEWOOD HOUSE LIMITED"
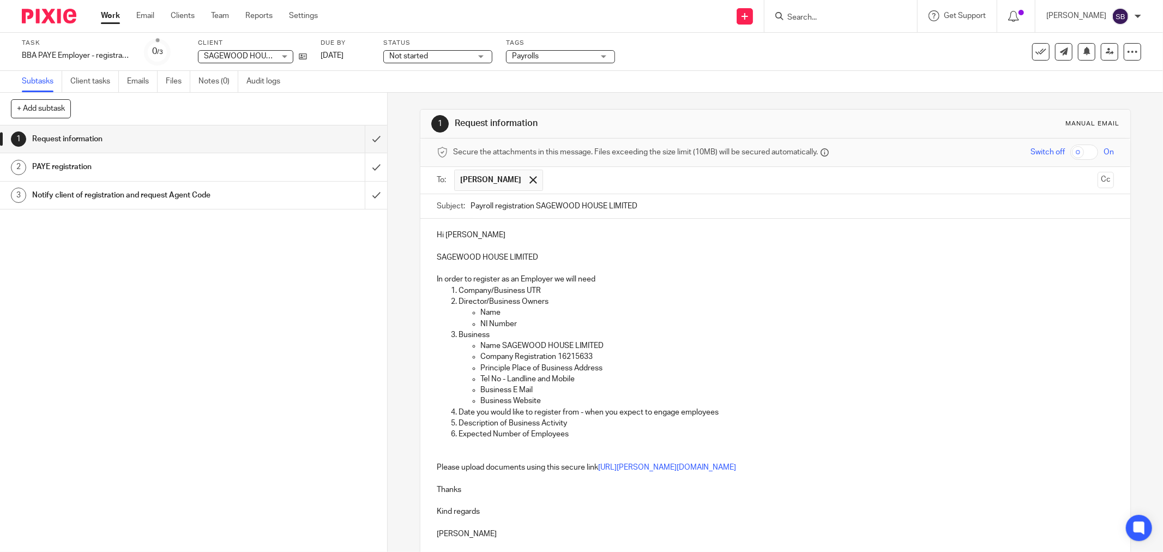
click at [558, 182] on input "text" at bounding box center [821, 180] width 545 height 21
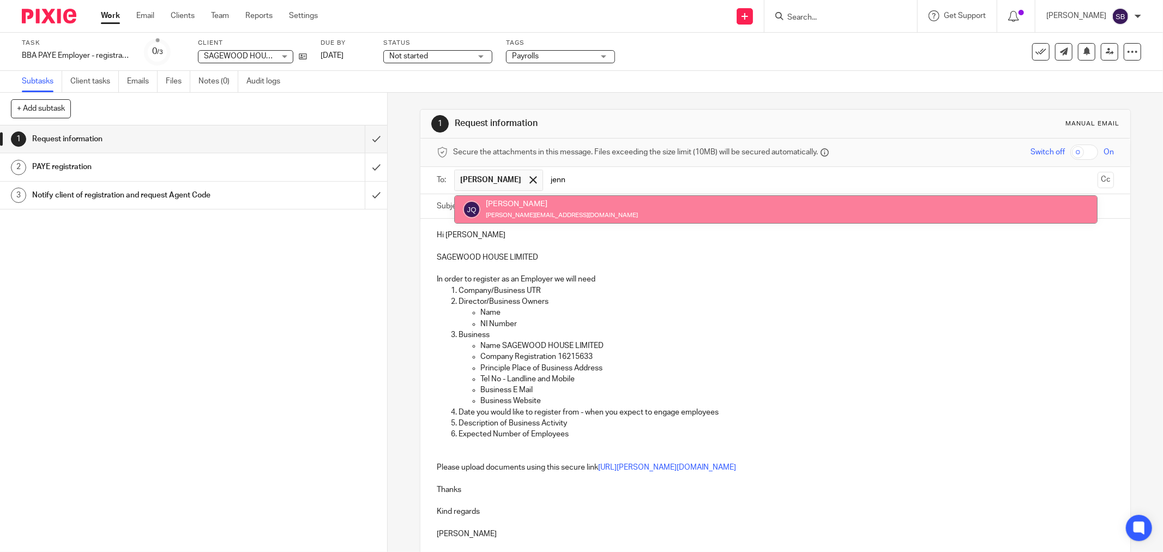
type input "jenn"
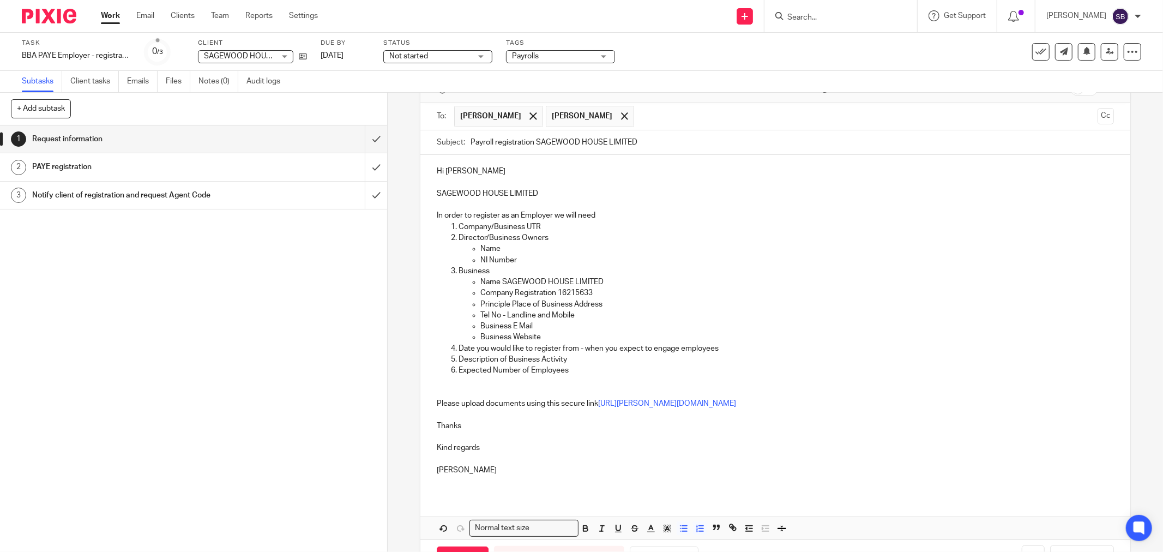
scroll to position [105, 0]
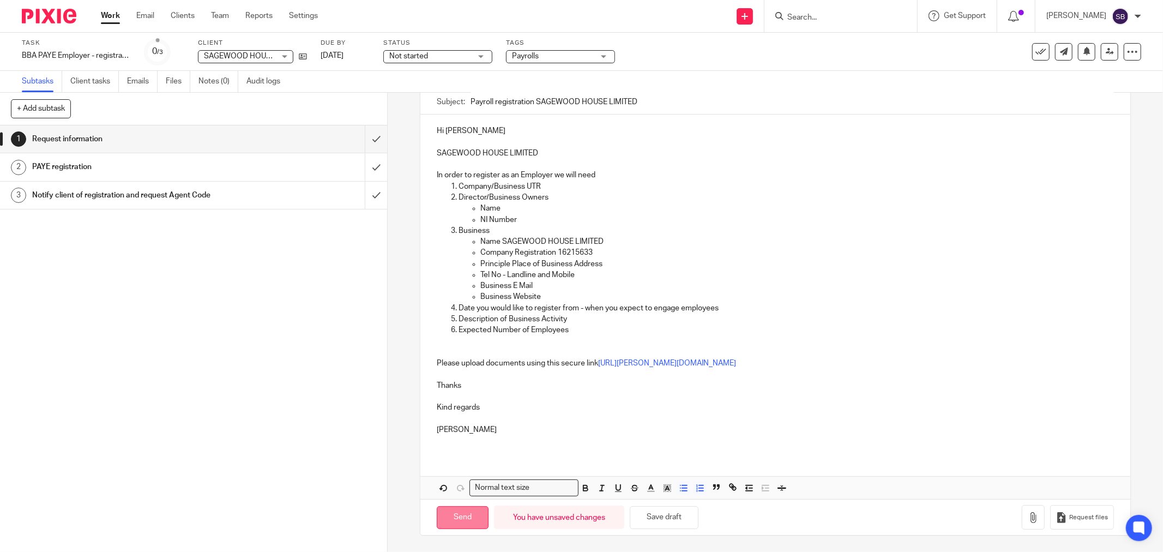
click at [459, 519] on input "Send" at bounding box center [463, 517] width 52 height 23
type input "Sent"
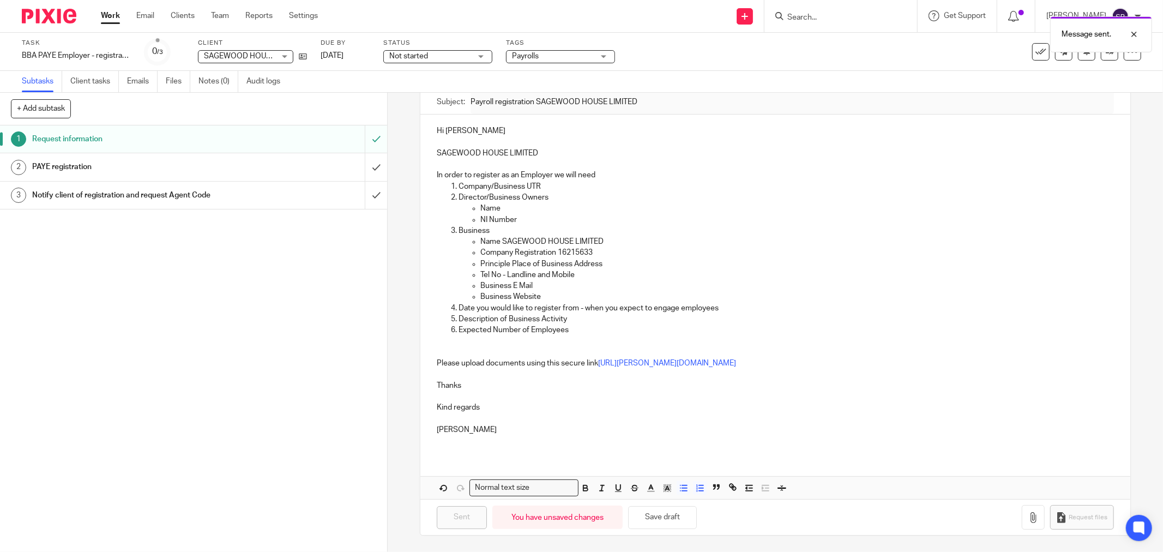
click at [819, 15] on div "Message sent." at bounding box center [867, 31] width 571 height 41
click at [824, 20] on input "Search" at bounding box center [835, 18] width 98 height 10
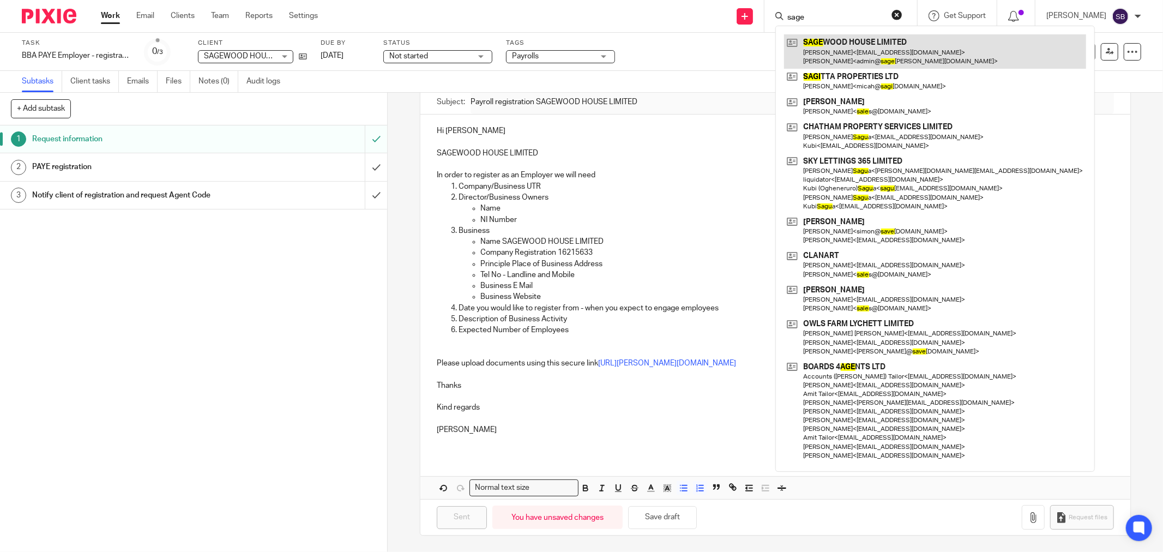
type input "sage"
click at [884, 53] on link at bounding box center [935, 51] width 302 height 34
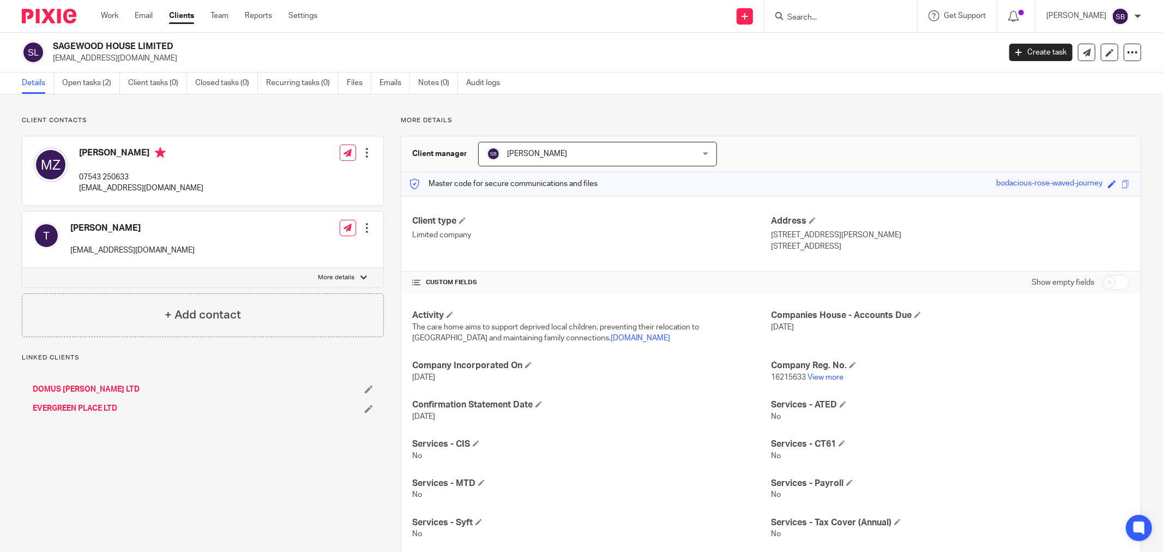
click at [365, 230] on div at bounding box center [367, 228] width 11 height 11
click at [321, 298] on button "Make primary" at bounding box center [292, 299] width 59 height 14
